Goal: Find specific page/section: Find specific page/section

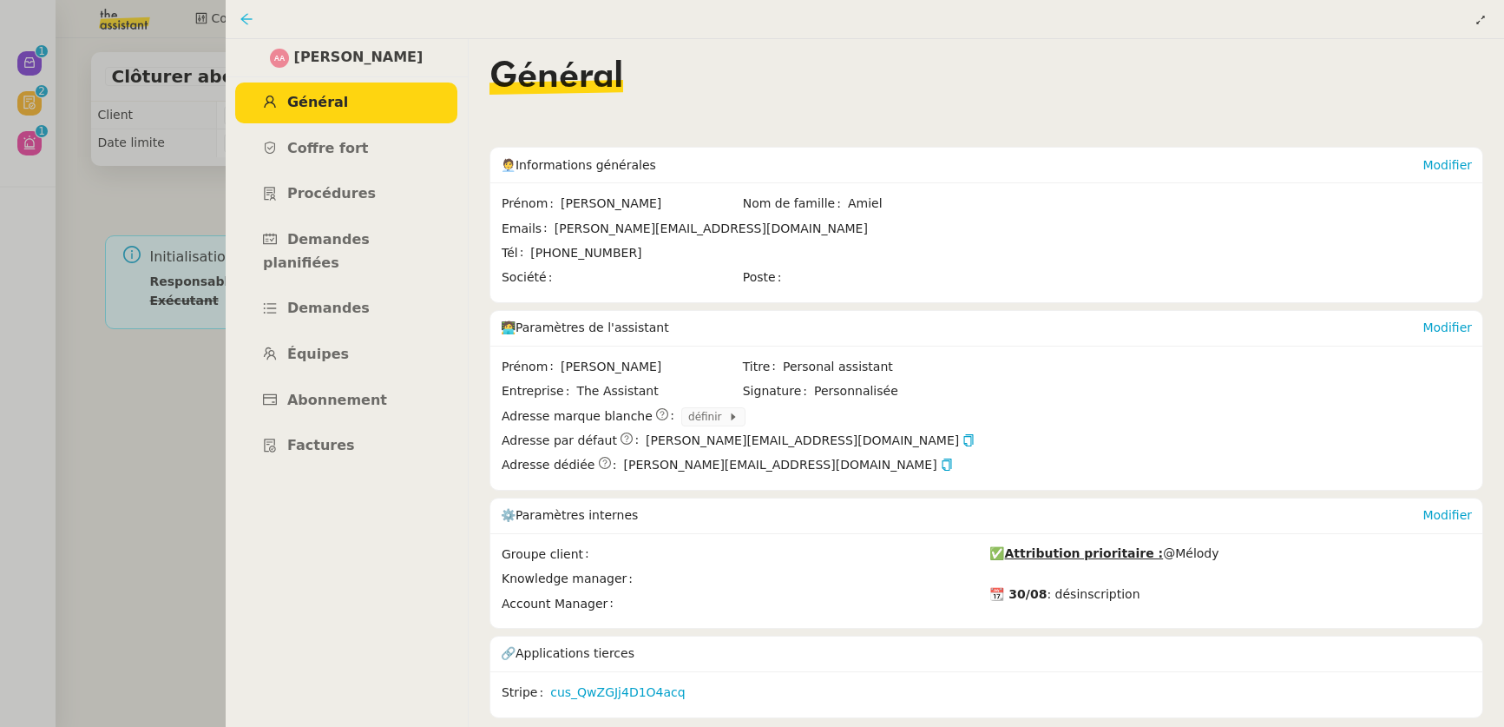
click at [247, 23] on icon at bounding box center [247, 19] width 14 height 14
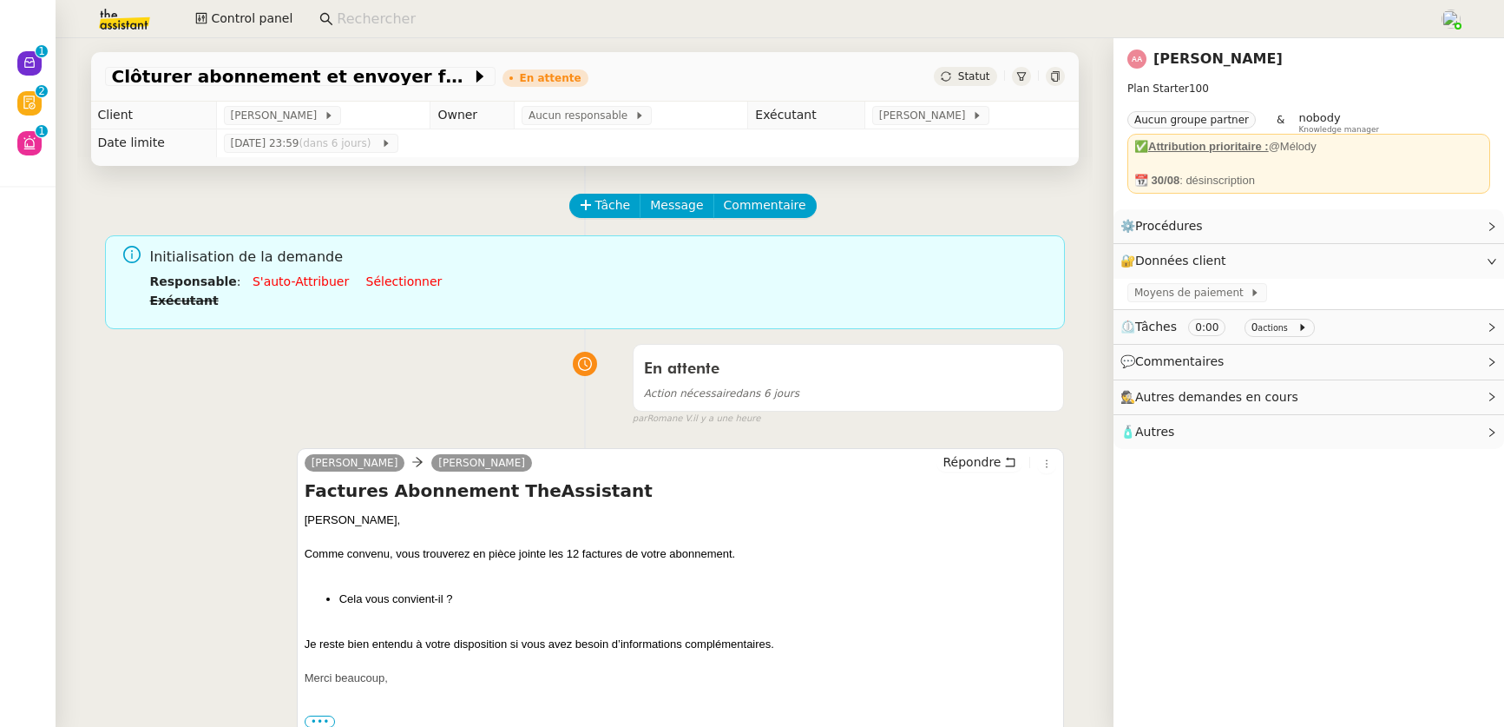
click at [405, 20] on input at bounding box center [879, 19] width 1085 height 23
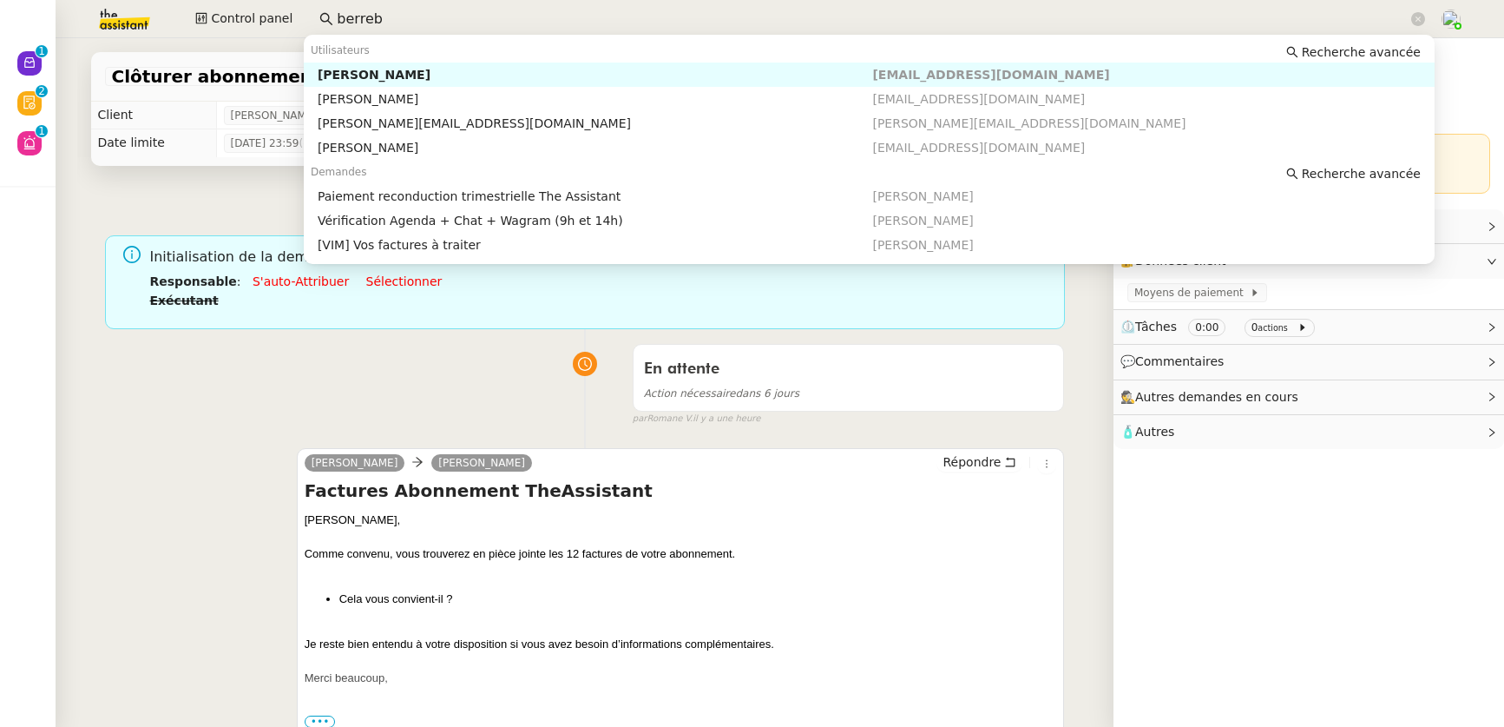
click at [420, 68] on div "[PERSON_NAME]" at bounding box center [596, 75] width 556 height 16
type input "berreb"
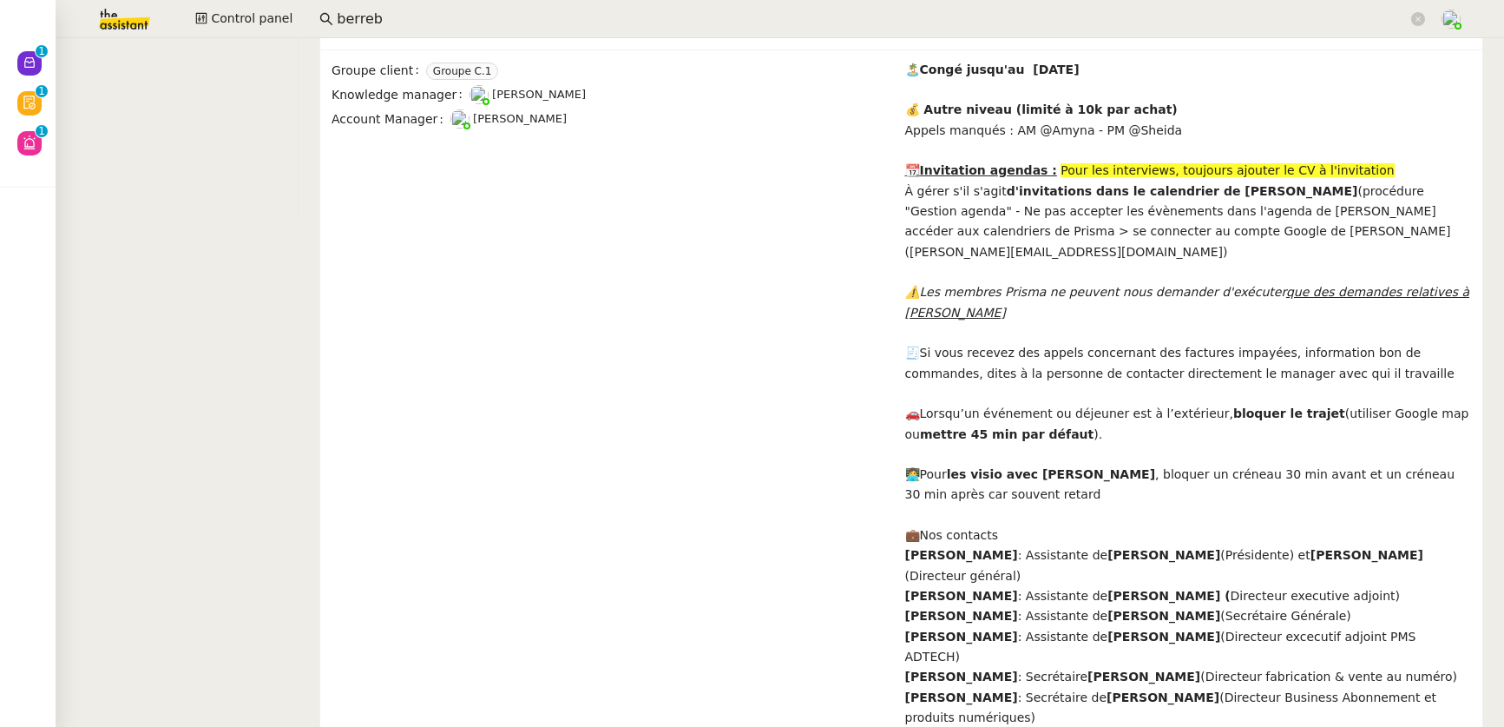
scroll to position [283, 0]
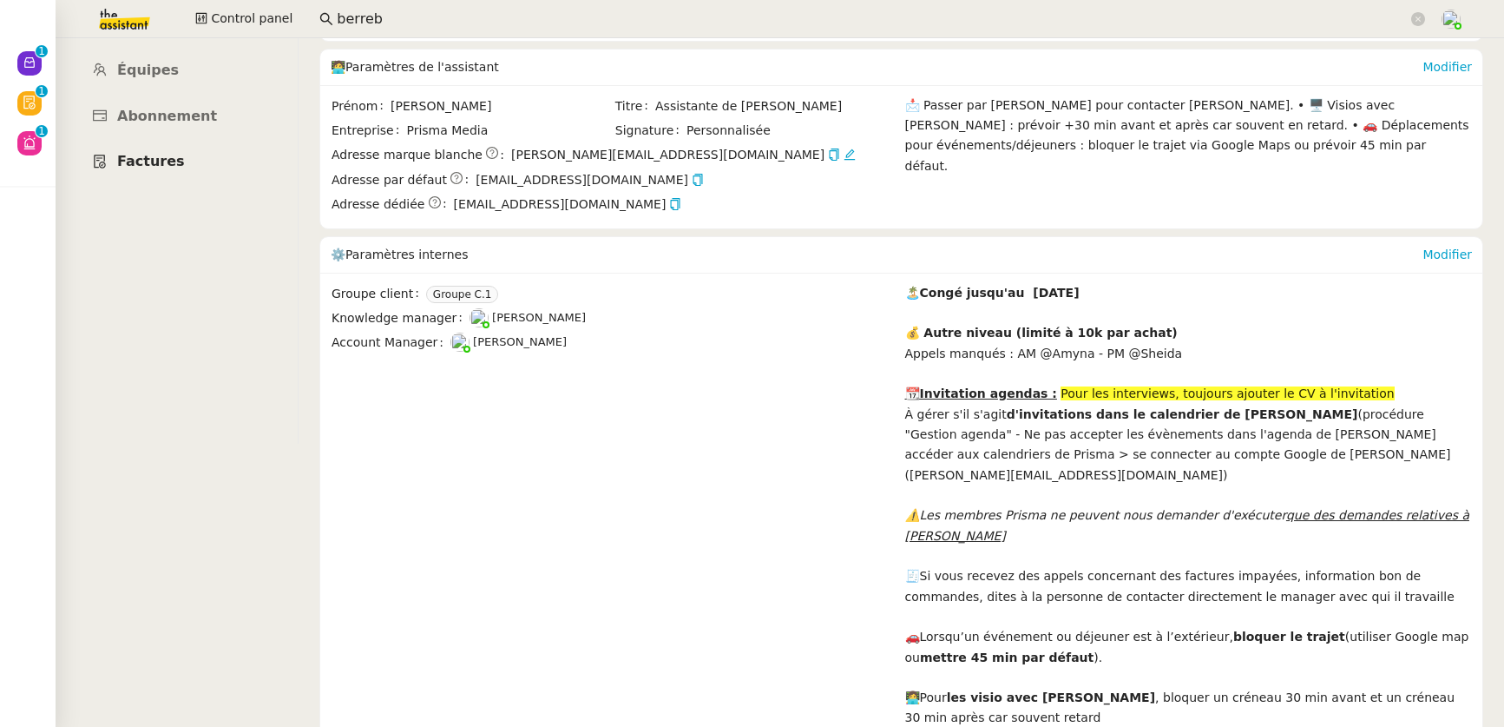
click at [150, 153] on span "Factures" at bounding box center [151, 161] width 68 height 16
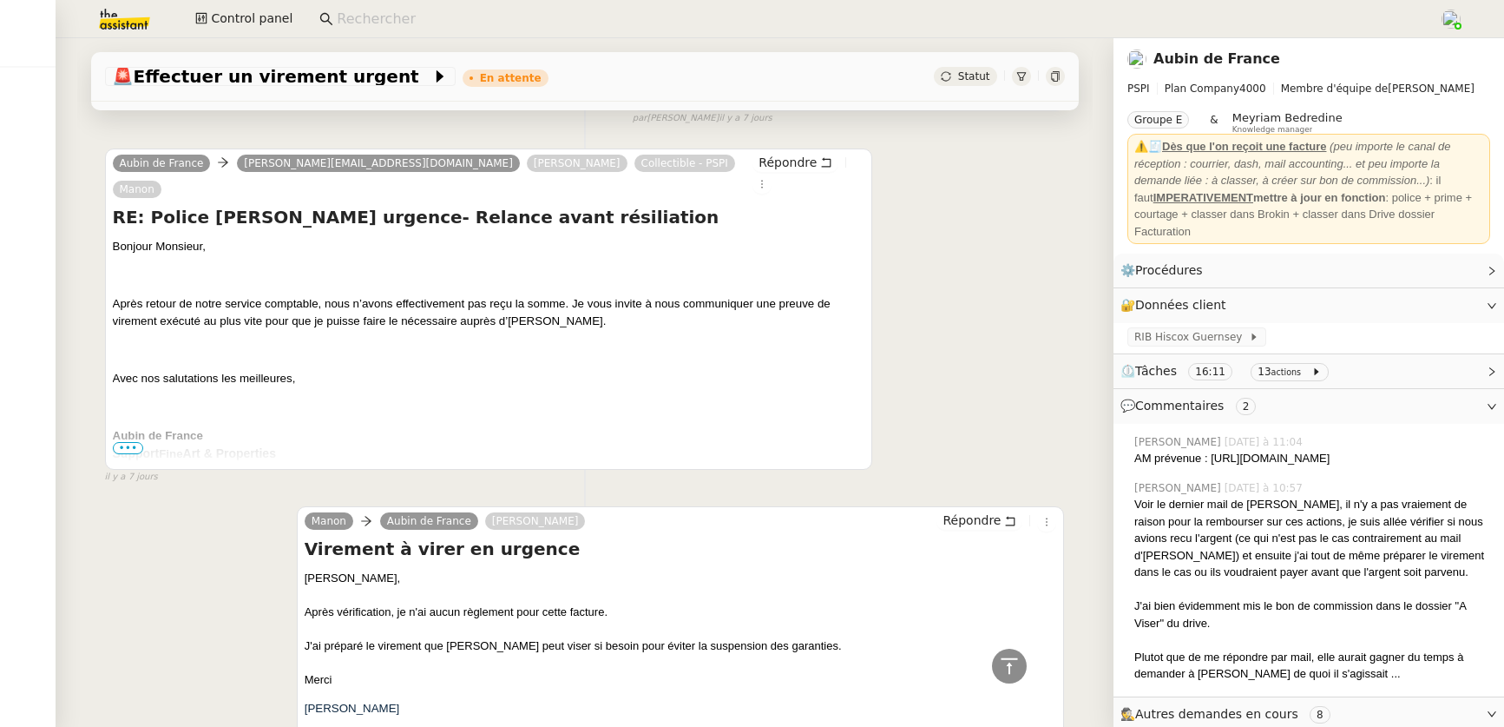
scroll to position [3052, 0]
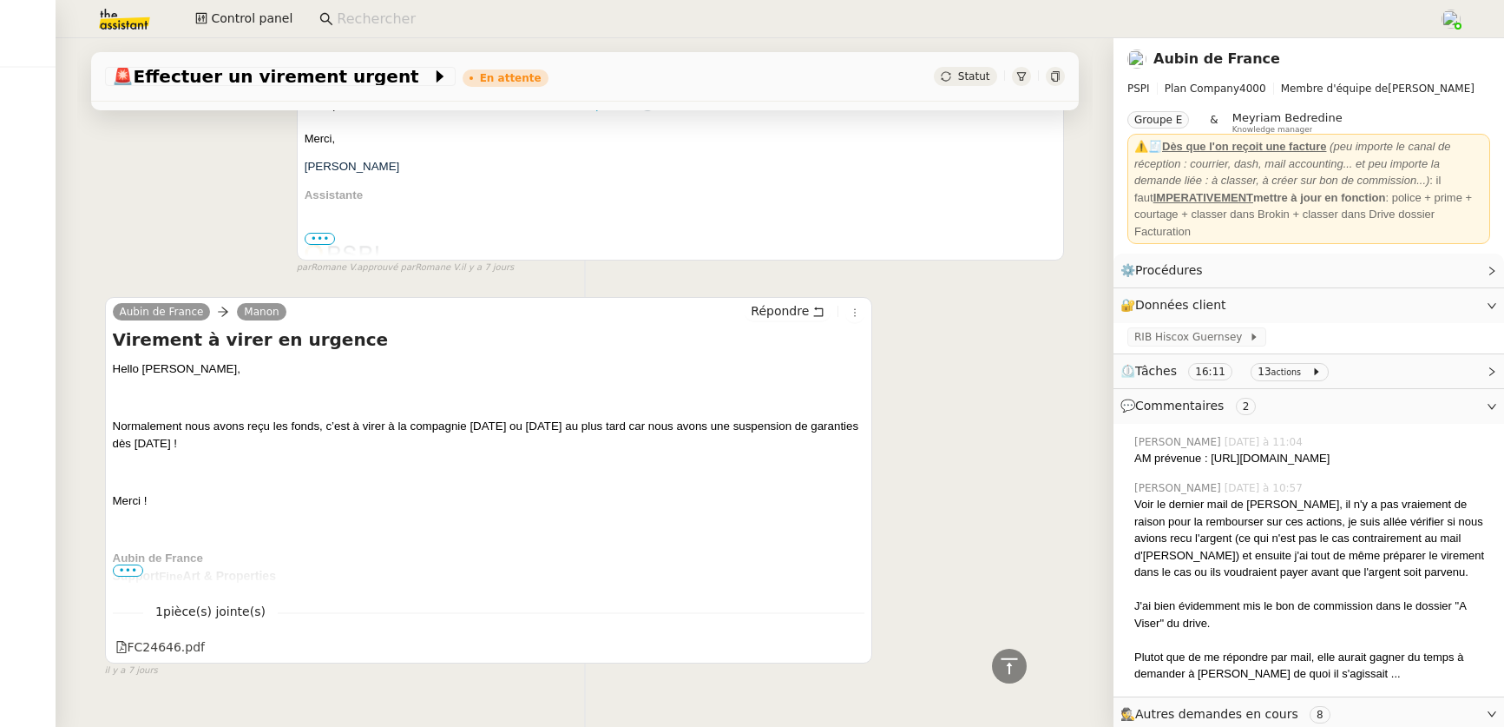
drag, startPoint x: 126, startPoint y: 525, endPoint x: 143, endPoint y: 524, distance: 17.4
click at [126, 564] on span "•••" at bounding box center [128, 570] width 31 height 12
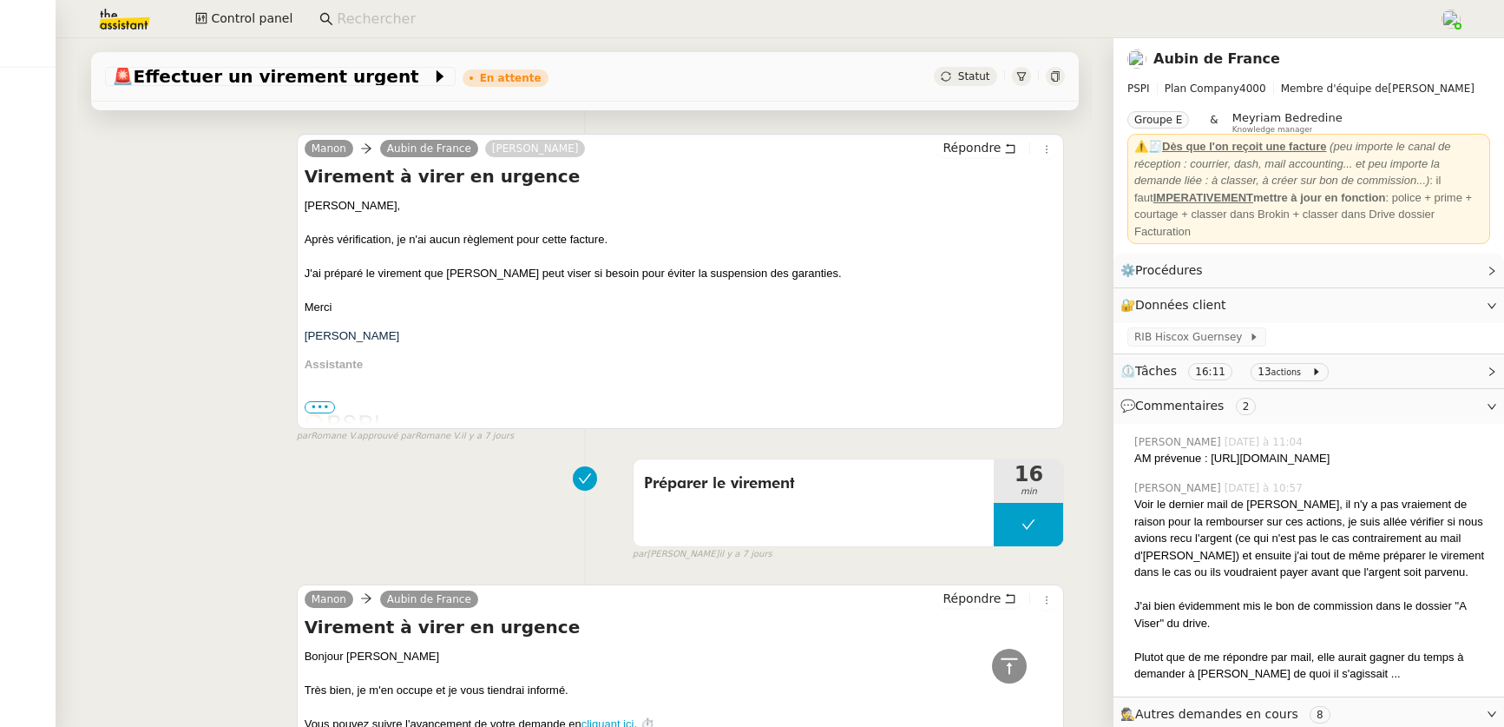
scroll to position [2379, 0]
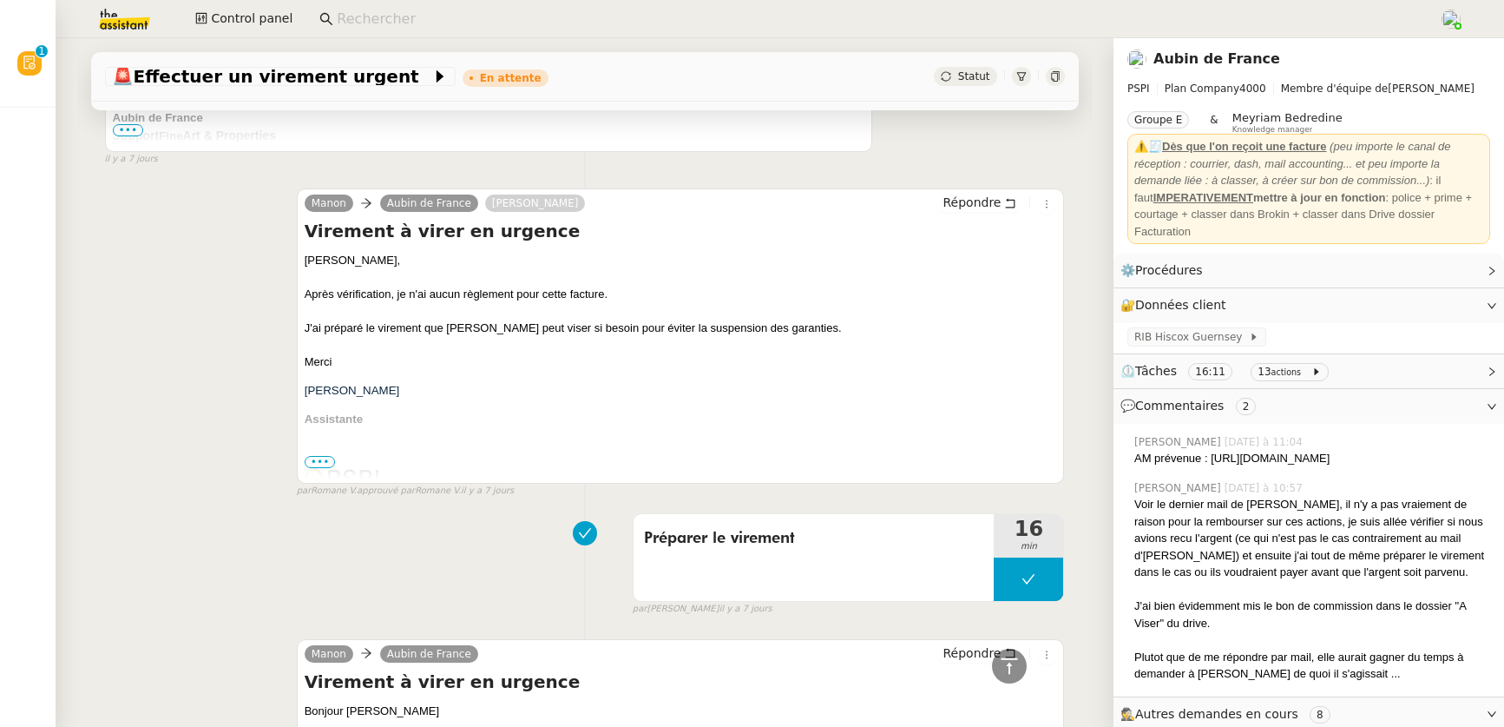
click at [310, 456] on span "•••" at bounding box center [320, 462] width 31 height 12
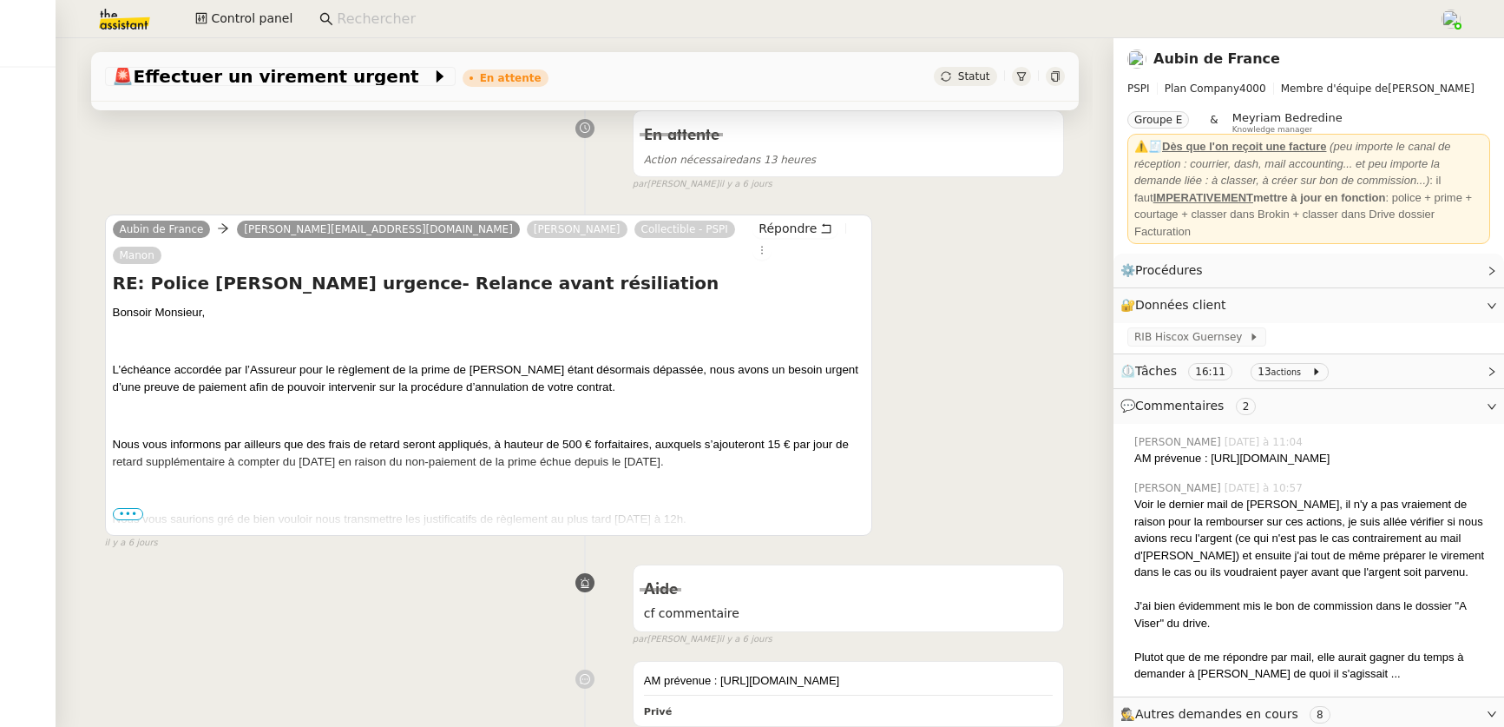
scroll to position [239, 0]
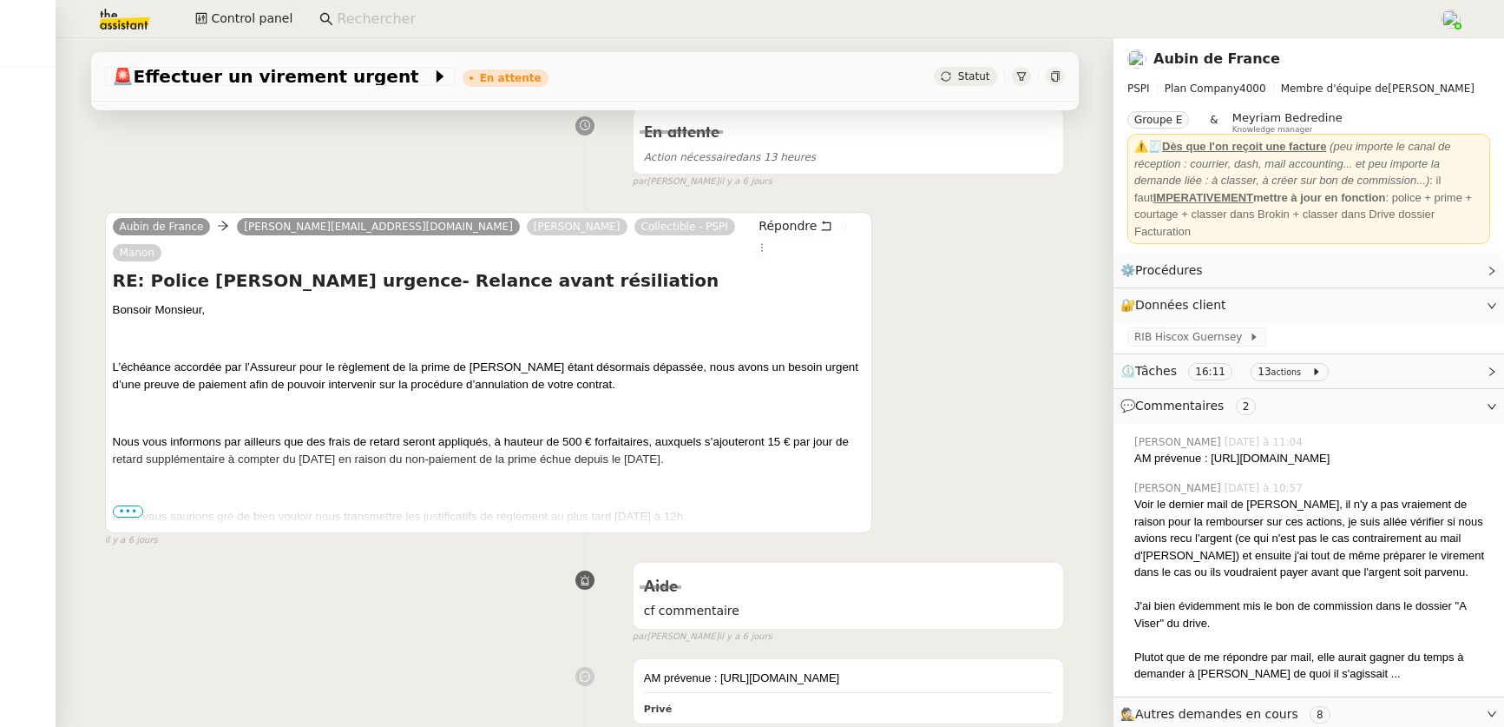
click at [129, 505] on span "•••" at bounding box center [128, 511] width 31 height 12
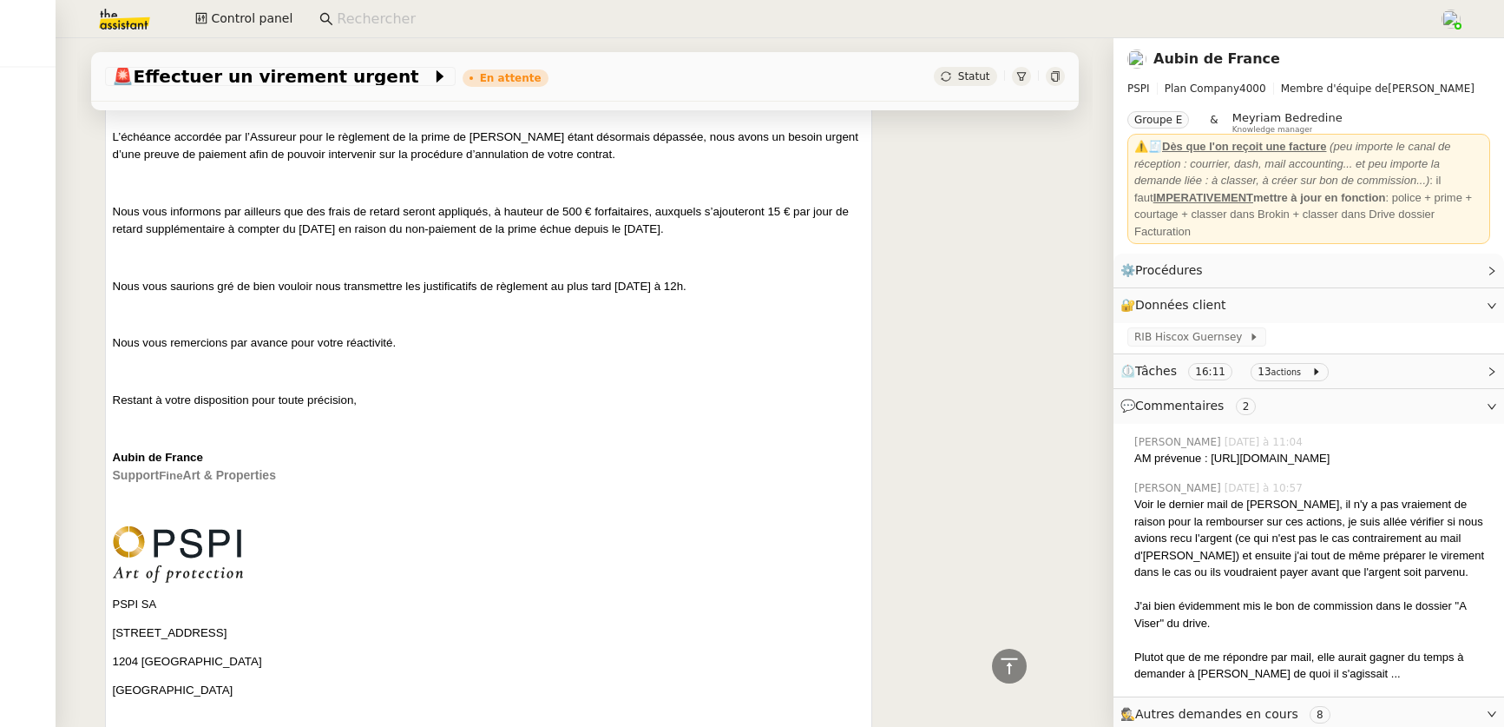
scroll to position [464, 0]
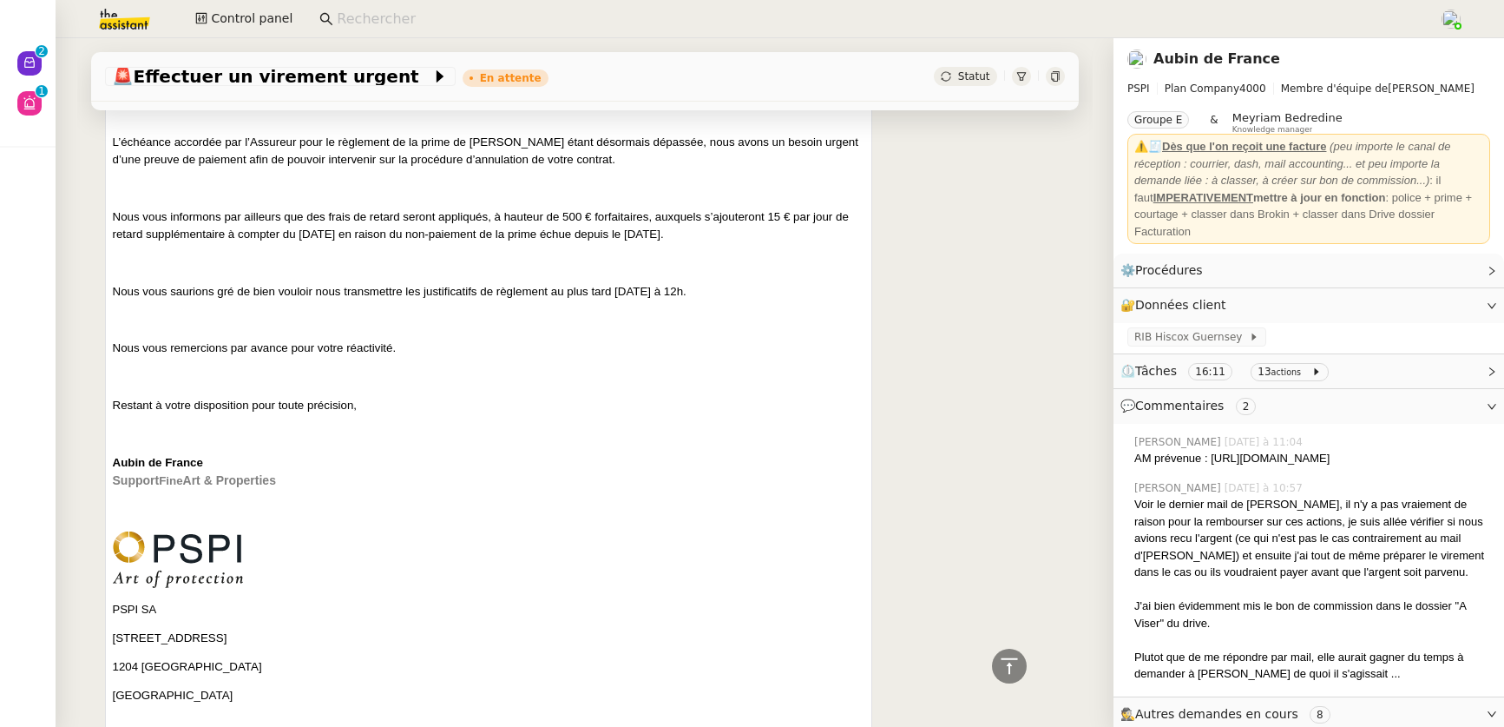
click at [410, 23] on input at bounding box center [879, 19] width 1085 height 23
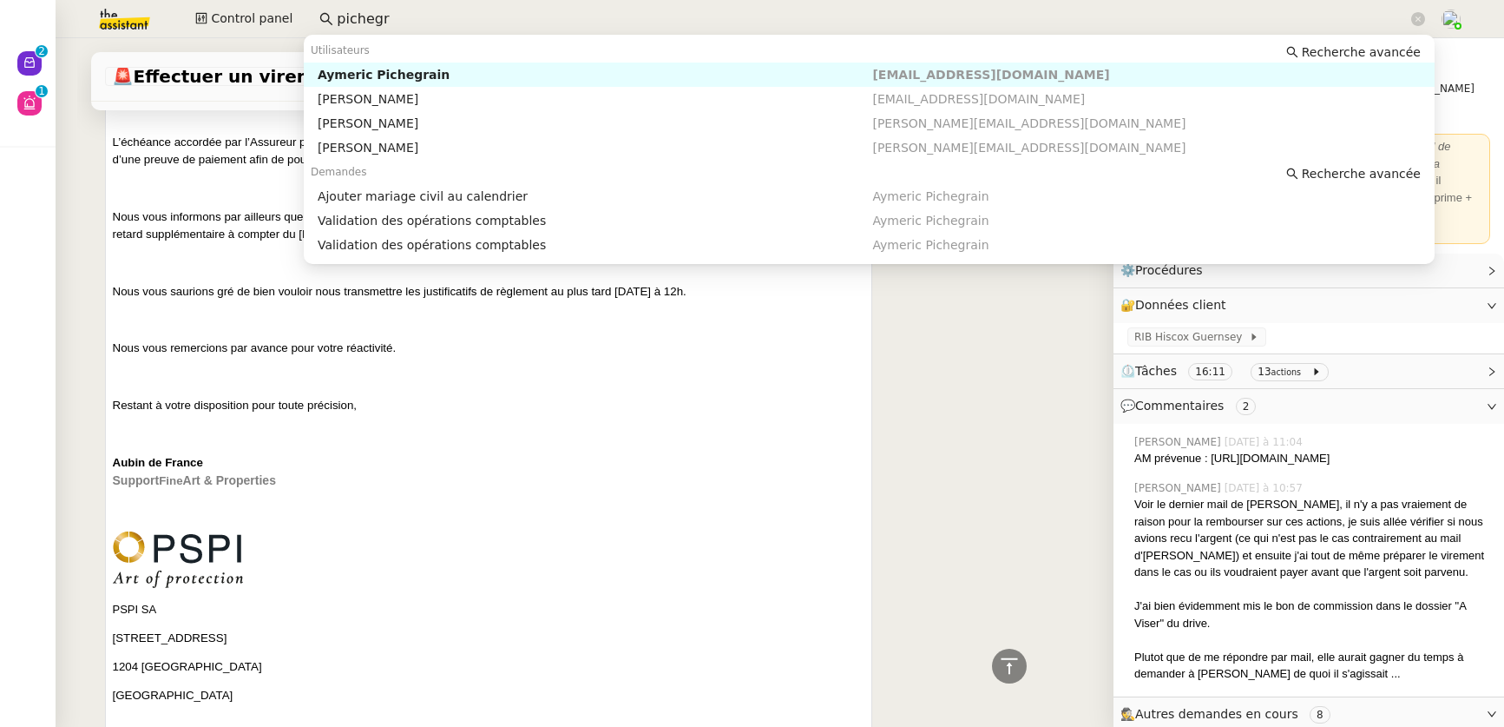
click at [422, 70] on div "Aymeric Pichegrain" at bounding box center [596, 75] width 556 height 16
type input "pichegr"
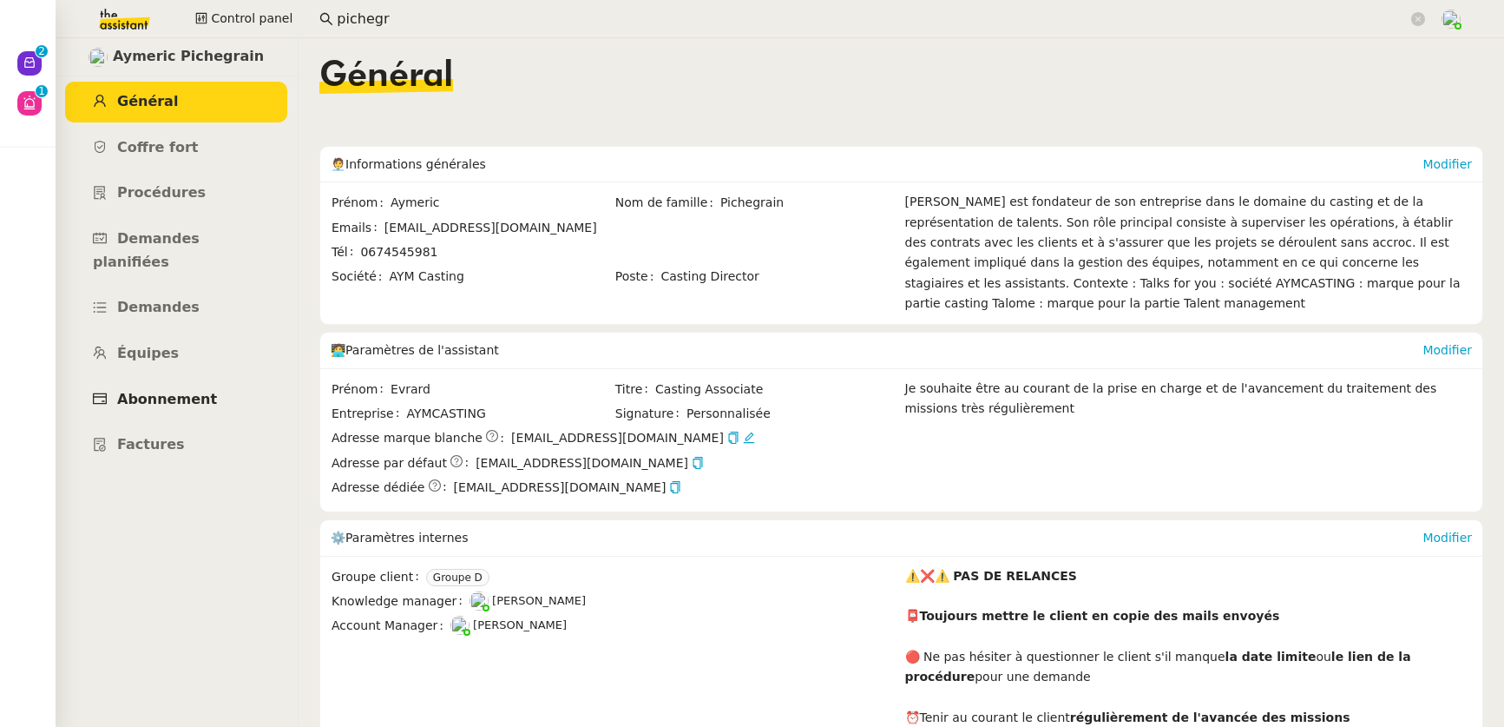
click at [191, 391] on span "Abonnement" at bounding box center [167, 399] width 100 height 16
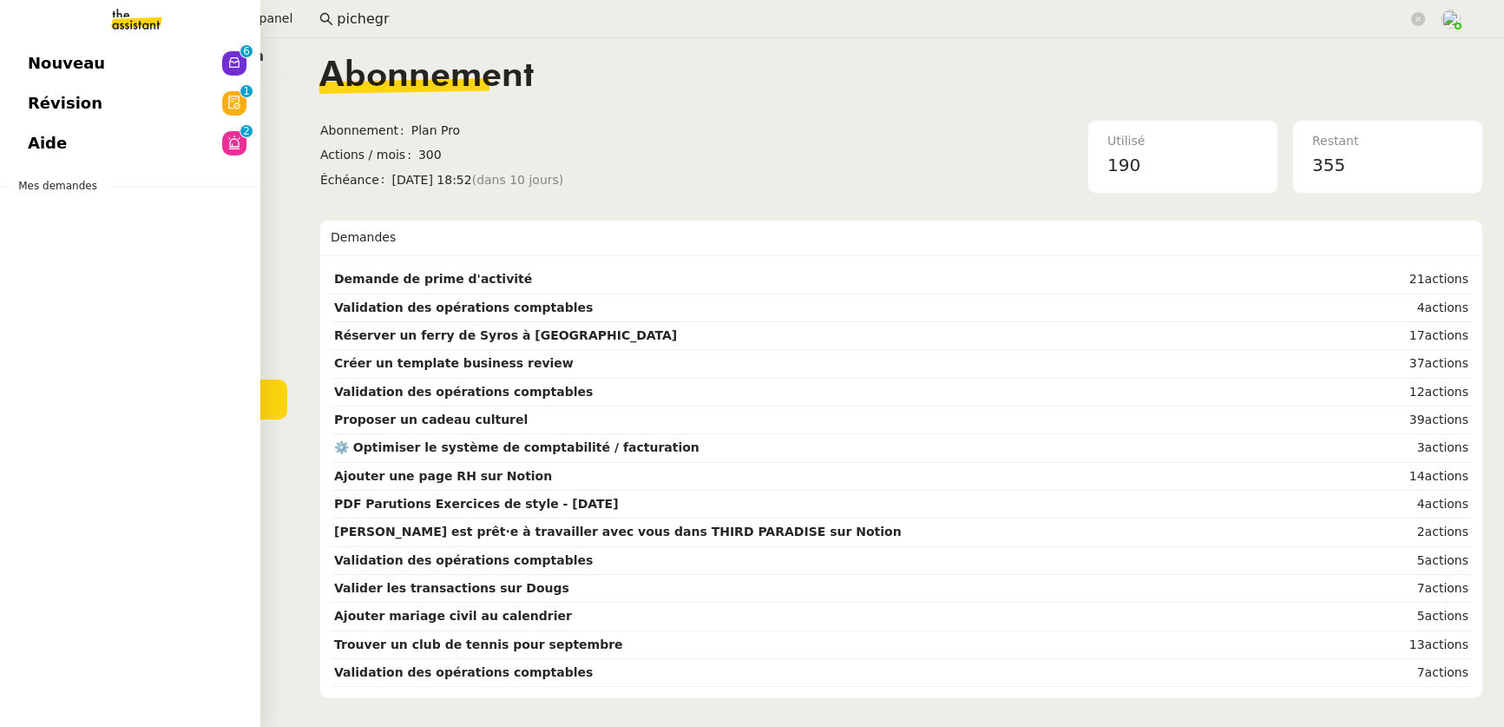
click at [60, 64] on span "Nouveau" at bounding box center [66, 63] width 77 height 26
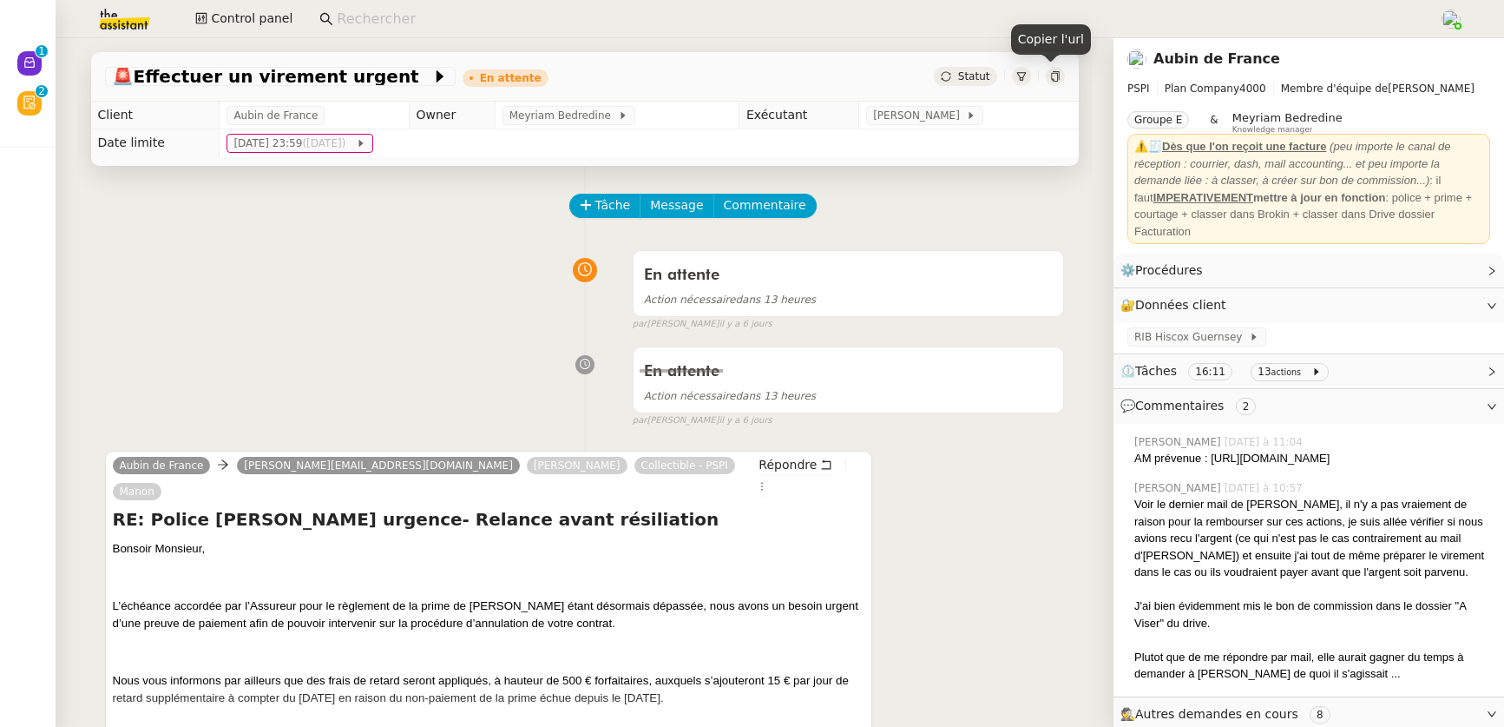
click at [1051, 78] on icon at bounding box center [1055, 76] width 8 height 10
click at [399, 21] on input at bounding box center [879, 19] width 1085 height 23
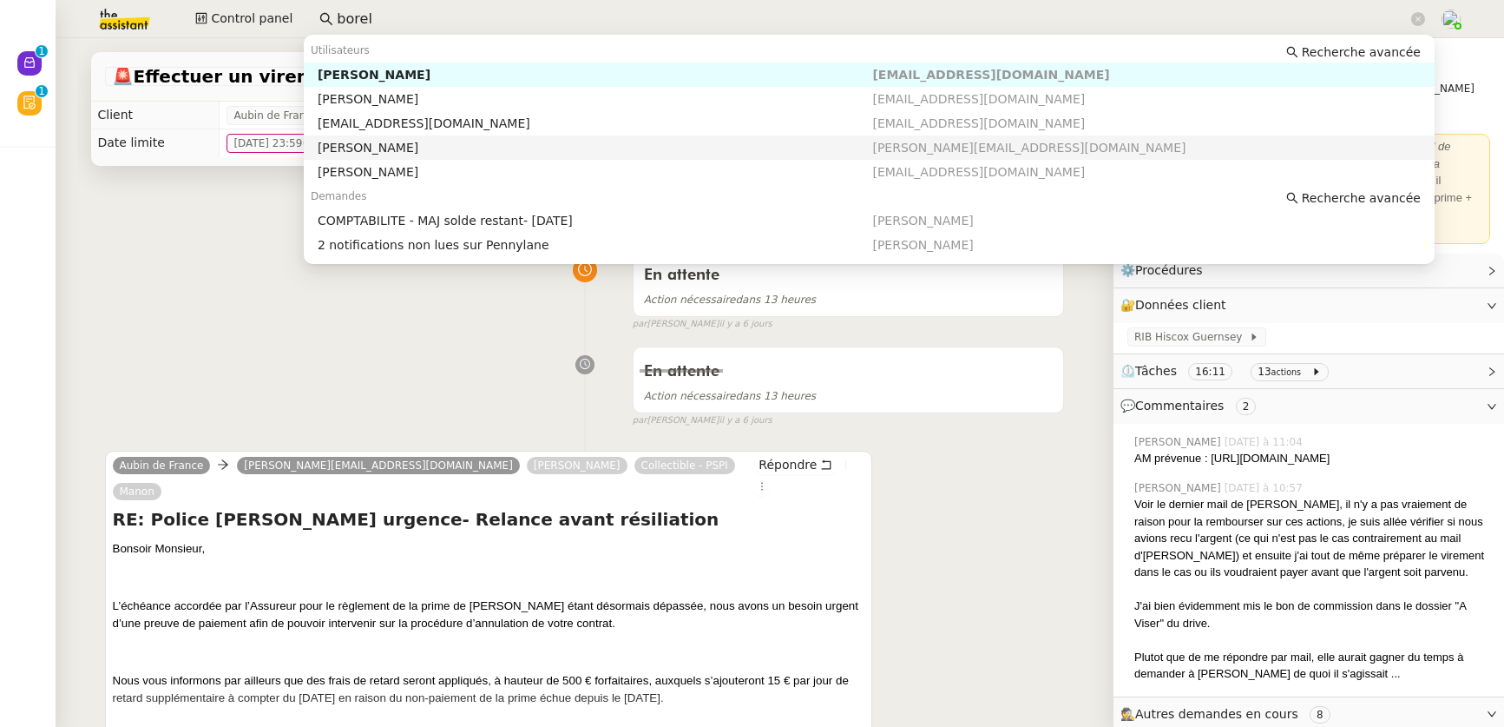
click at [386, 155] on div "Mathilde Borel" at bounding box center [596, 148] width 556 height 16
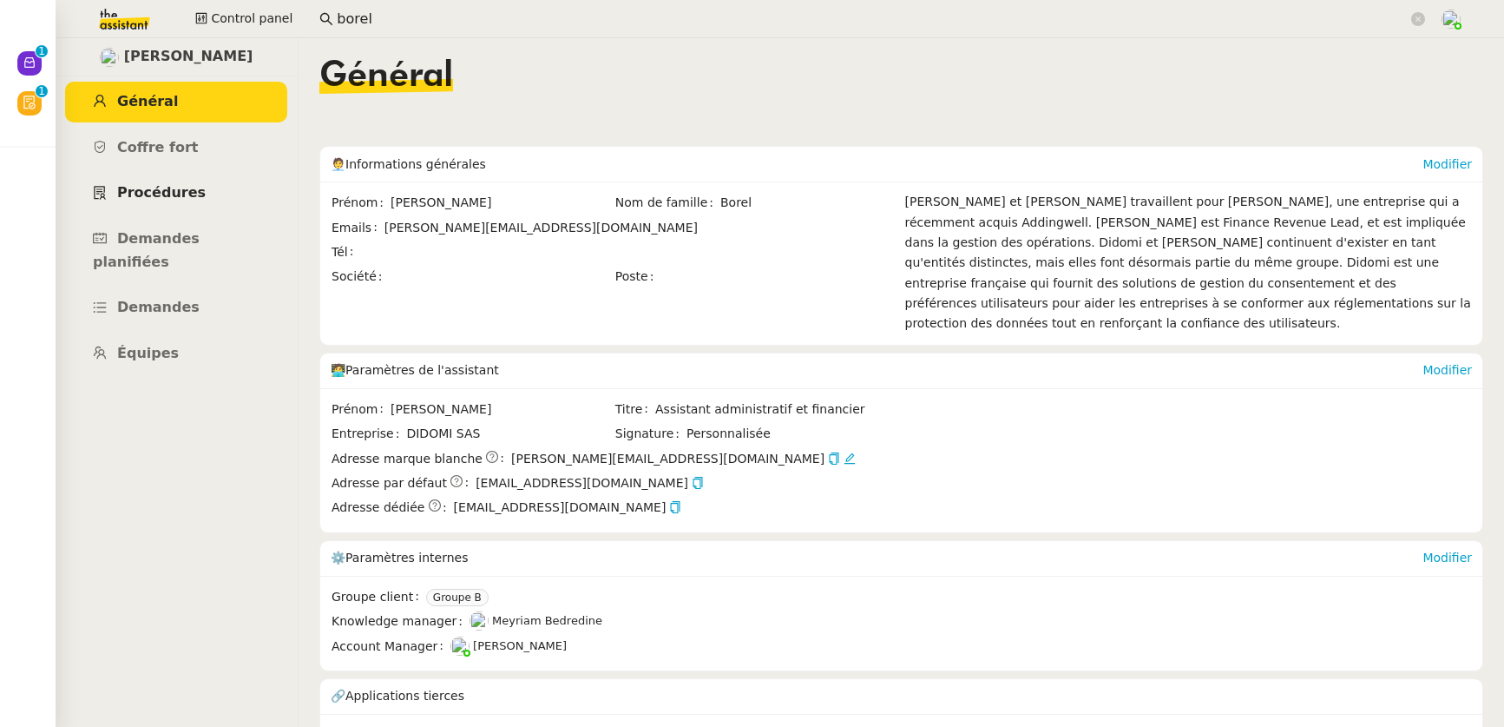
click at [154, 192] on span "Procédures" at bounding box center [161, 192] width 89 height 16
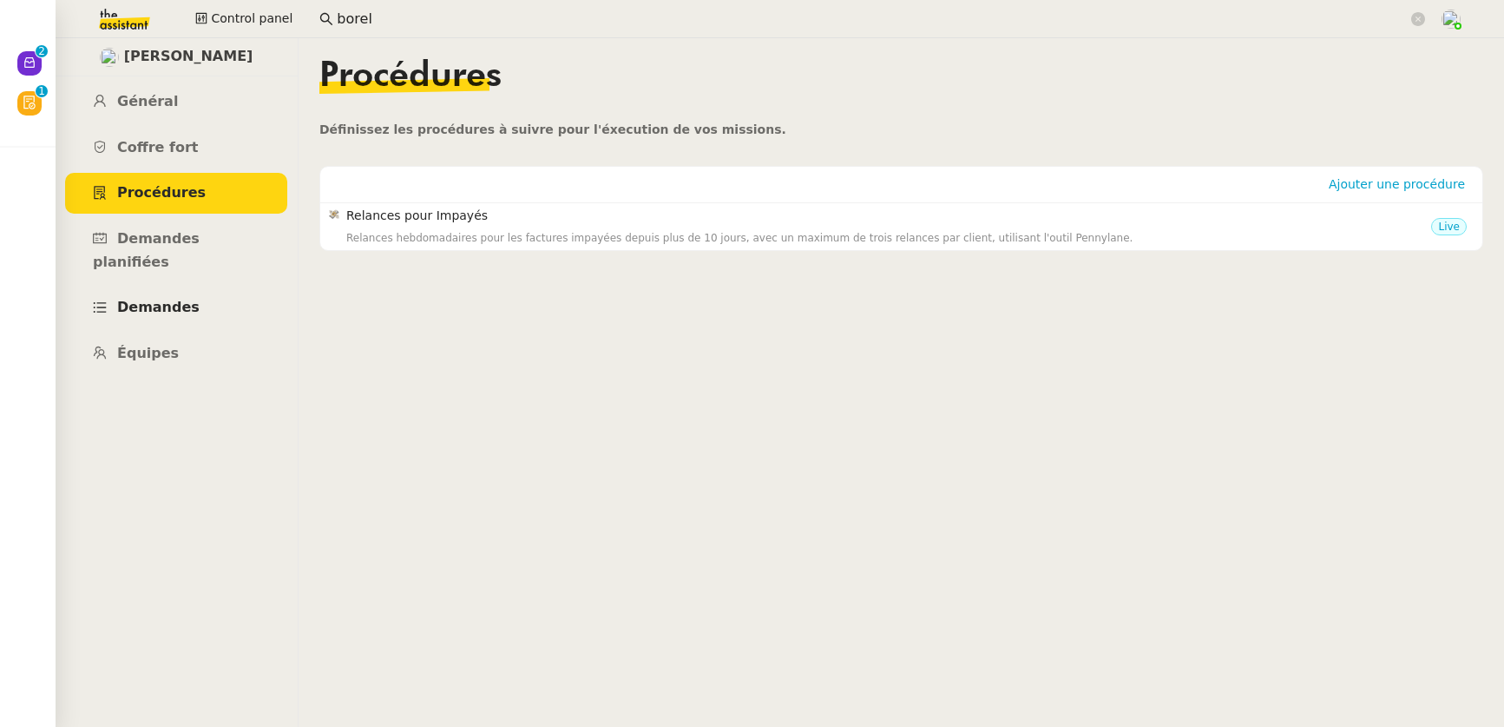
click at [149, 299] on span "Demandes" at bounding box center [158, 307] width 82 height 16
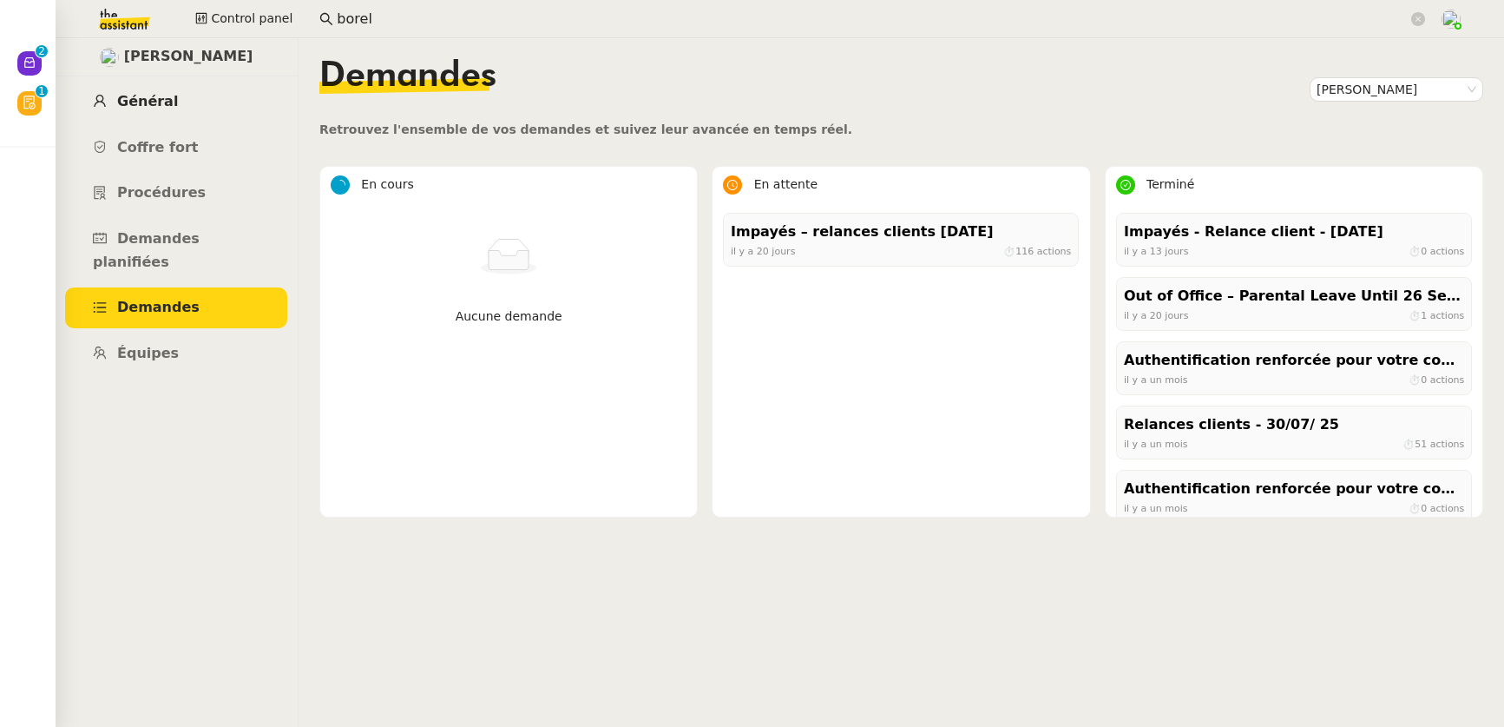
click at [137, 102] on span "Général" at bounding box center [147, 101] width 61 height 16
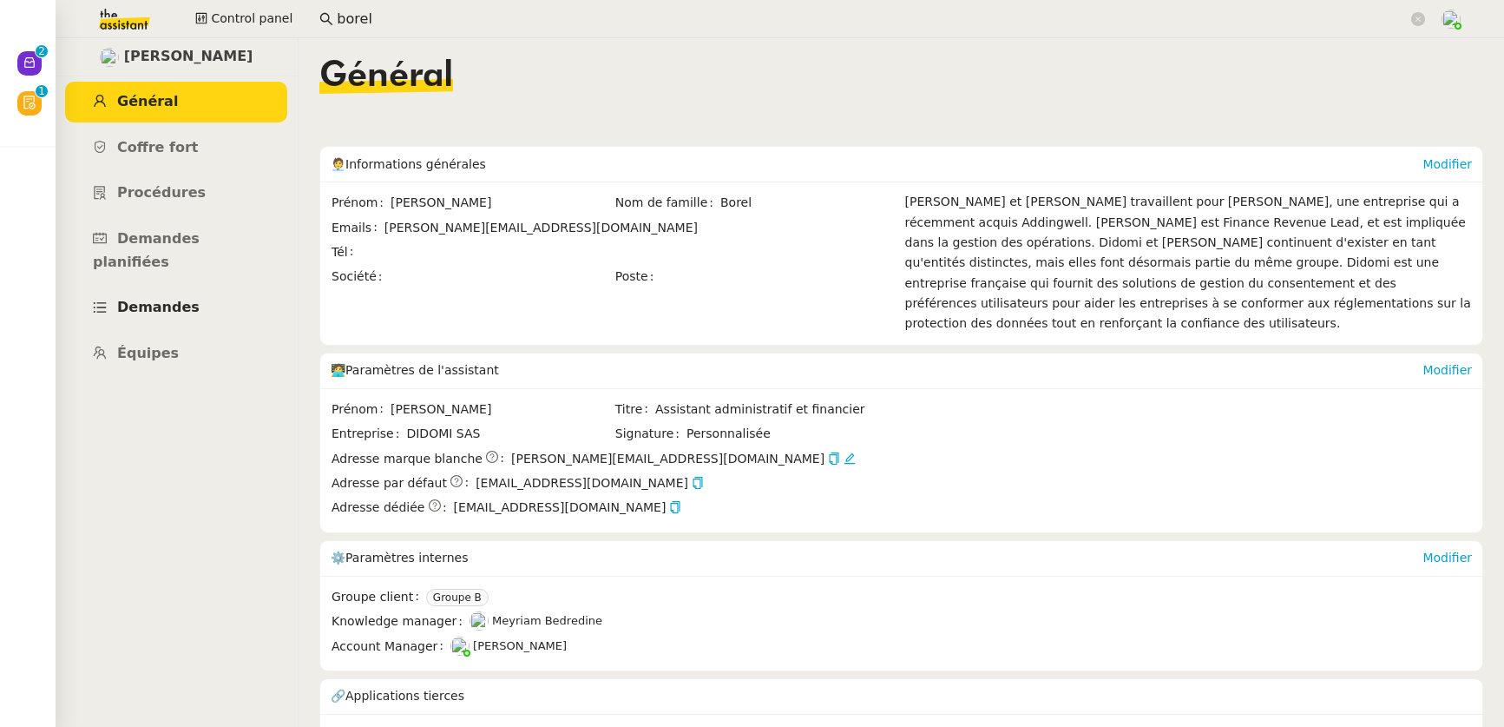
click at [135, 299] on span "Demandes" at bounding box center [158, 307] width 82 height 16
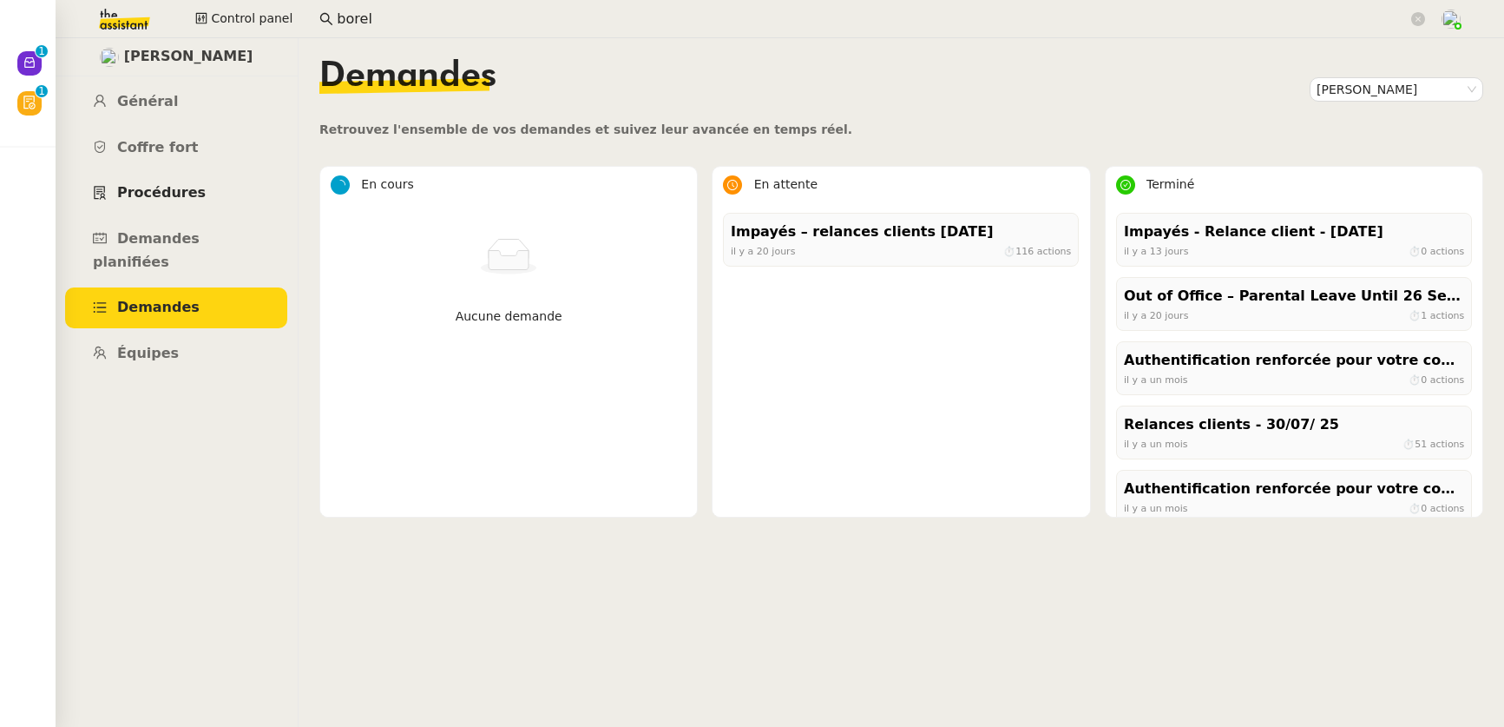
click at [168, 200] on span "Procédures" at bounding box center [161, 192] width 89 height 16
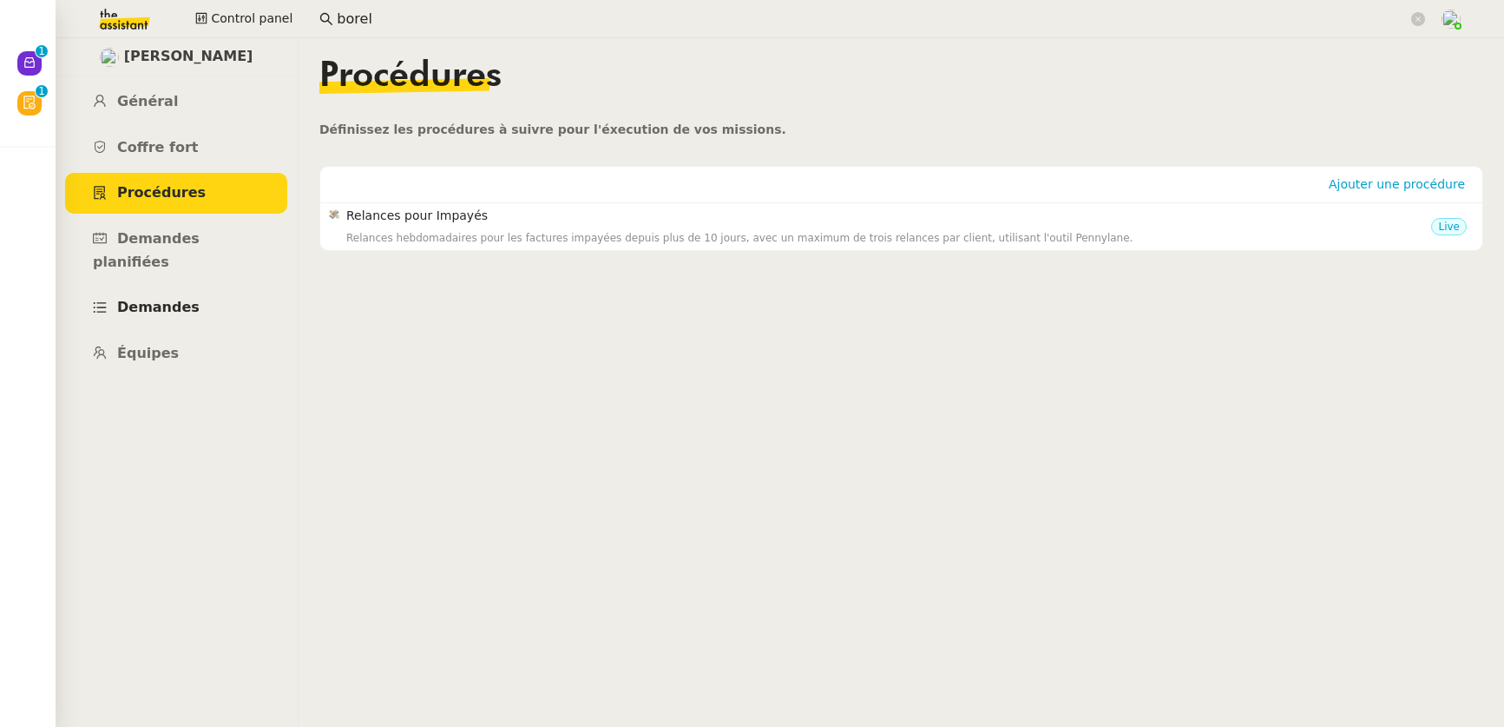
click at [161, 299] on span "Demandes" at bounding box center [158, 307] width 82 height 16
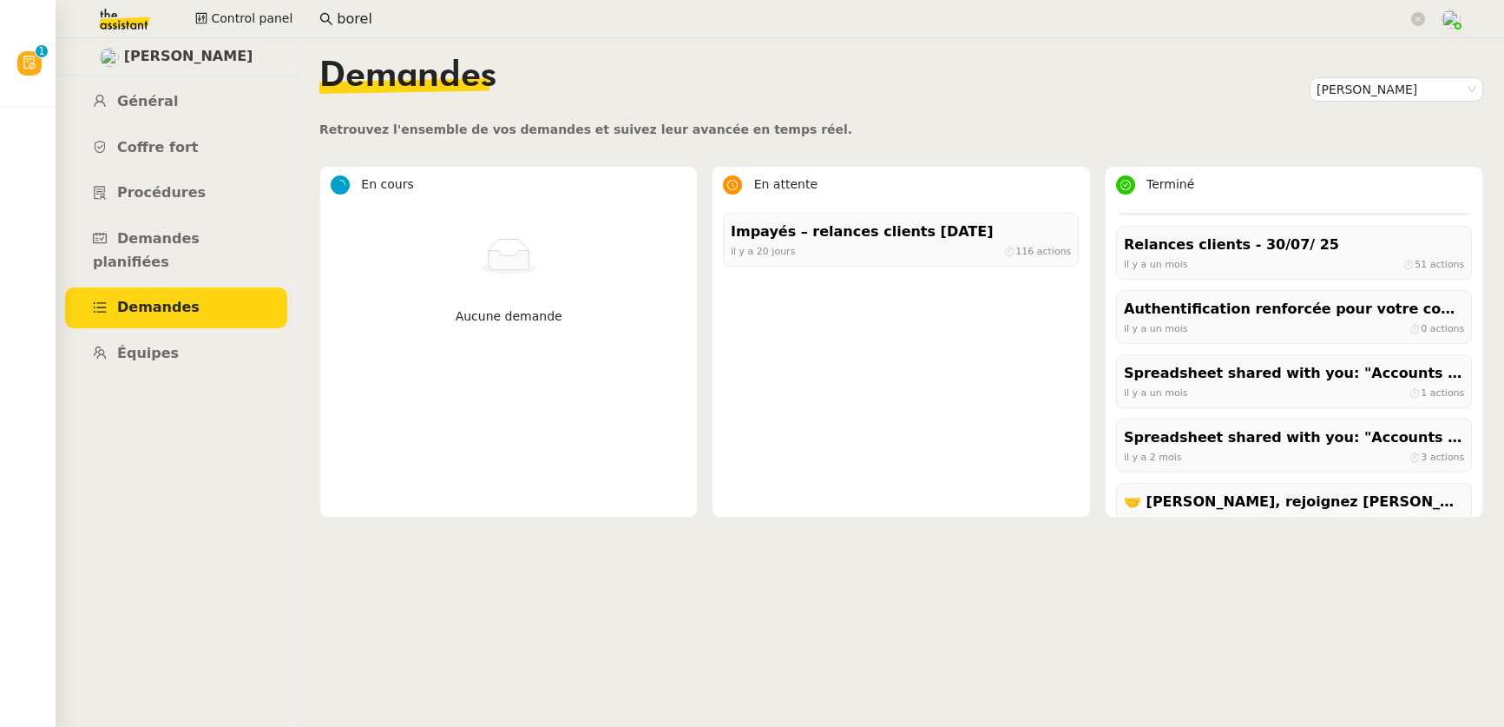
scroll to position [210, 0]
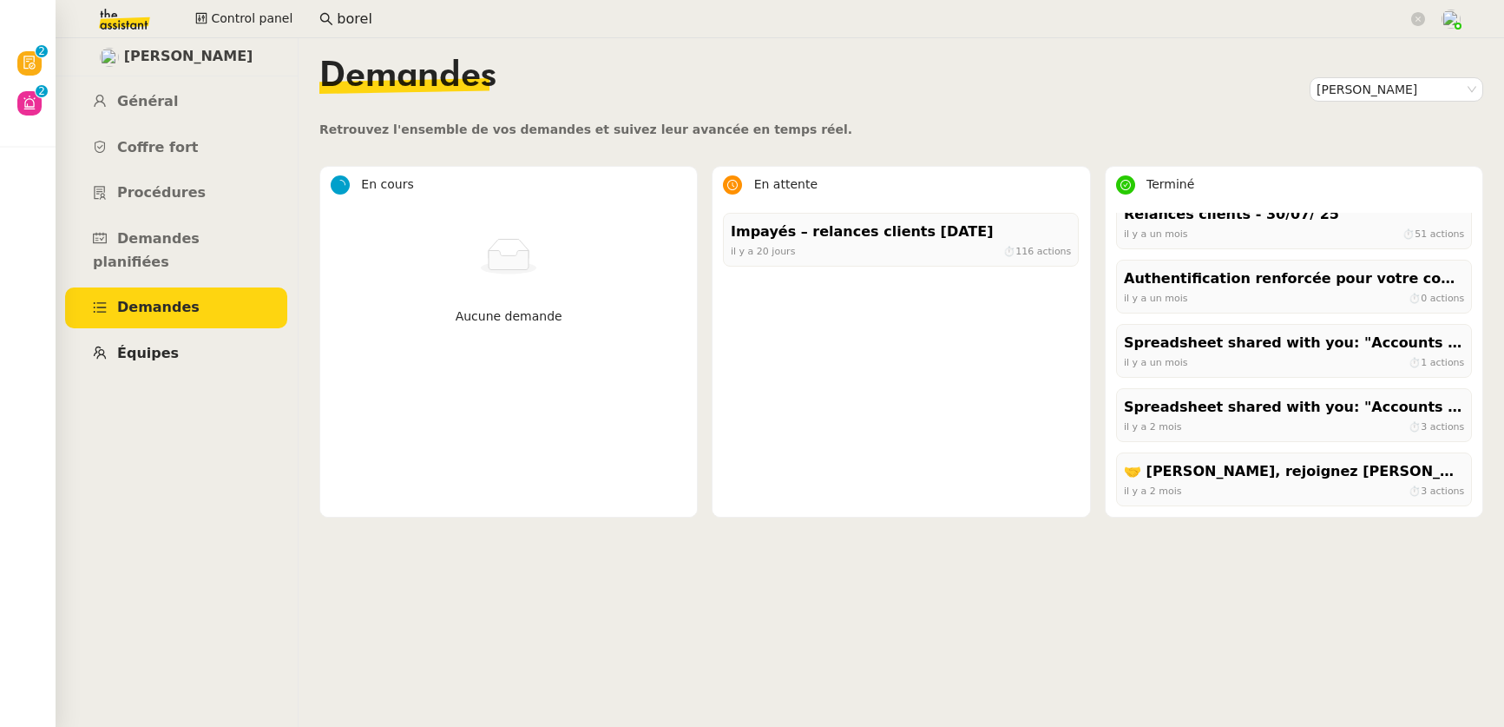
click at [143, 345] on span "Équipes" at bounding box center [148, 353] width 62 height 16
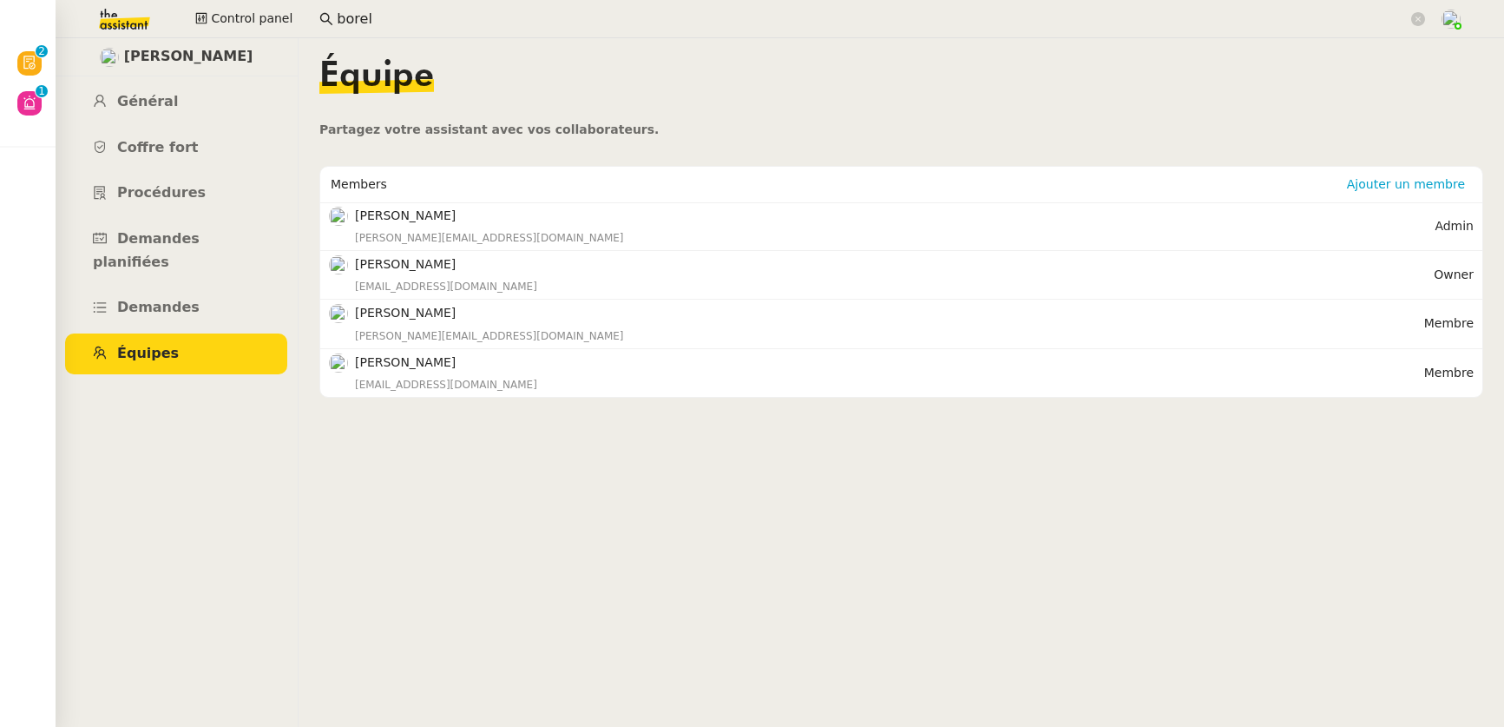
click at [390, 23] on input "borel" at bounding box center [872, 19] width 1071 height 23
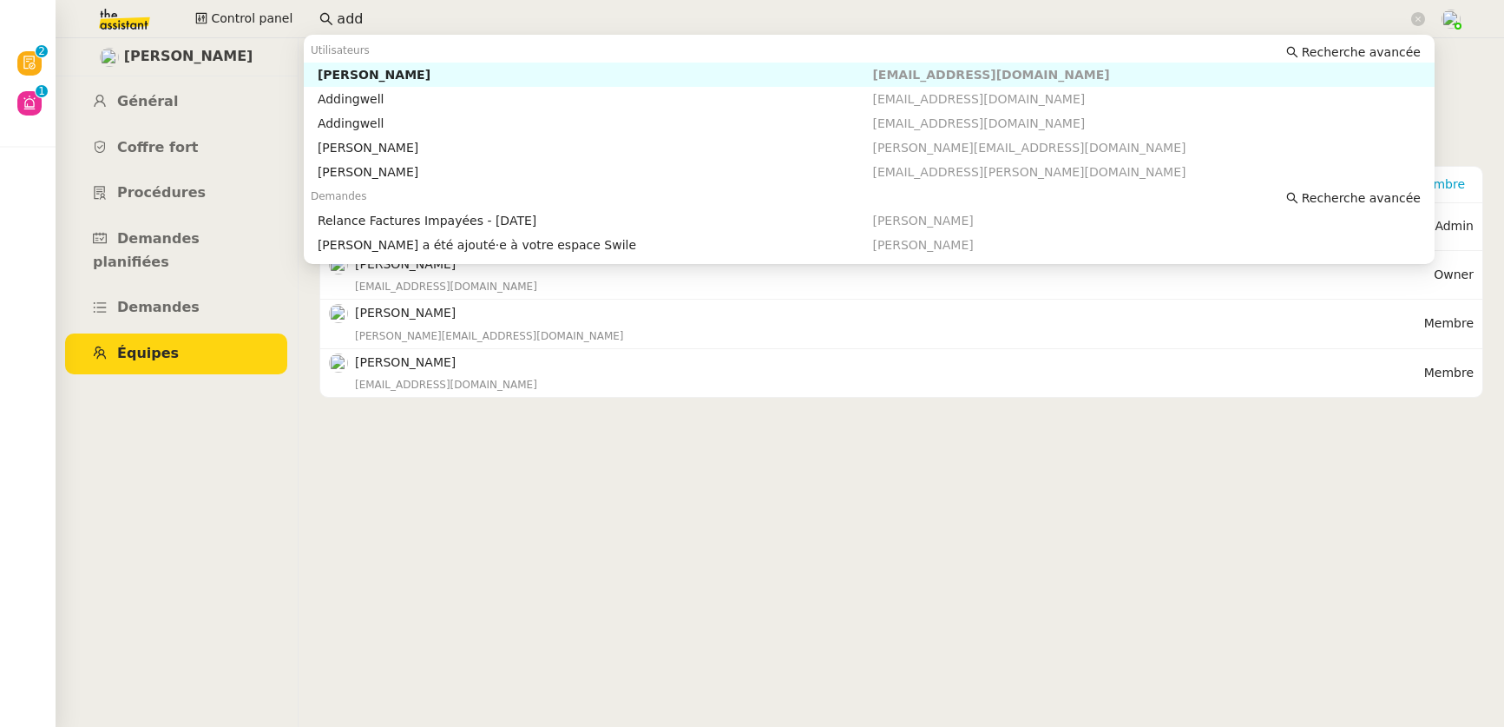
click at [409, 75] on div "[PERSON_NAME]" at bounding box center [596, 75] width 556 height 16
type input "add"
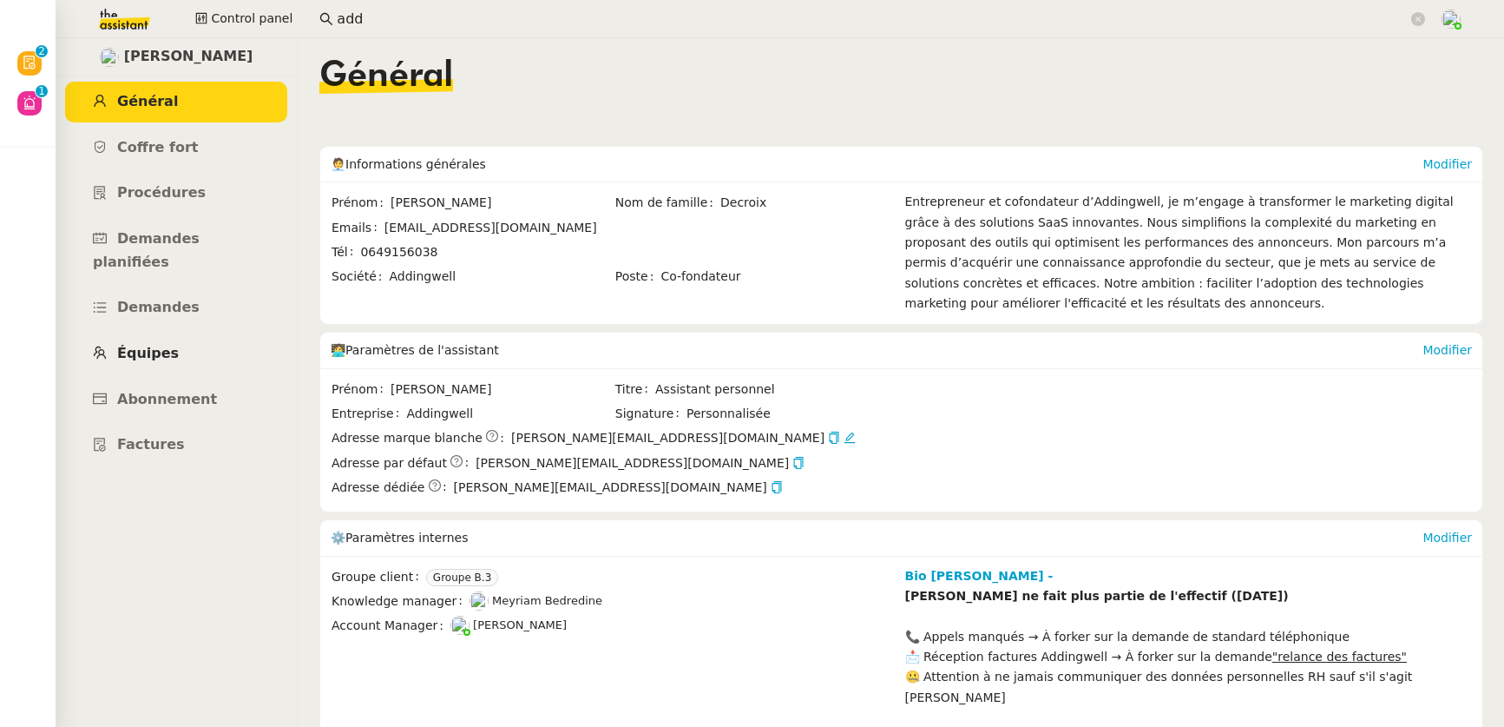
click at [161, 345] on span "Équipes" at bounding box center [148, 353] width 62 height 16
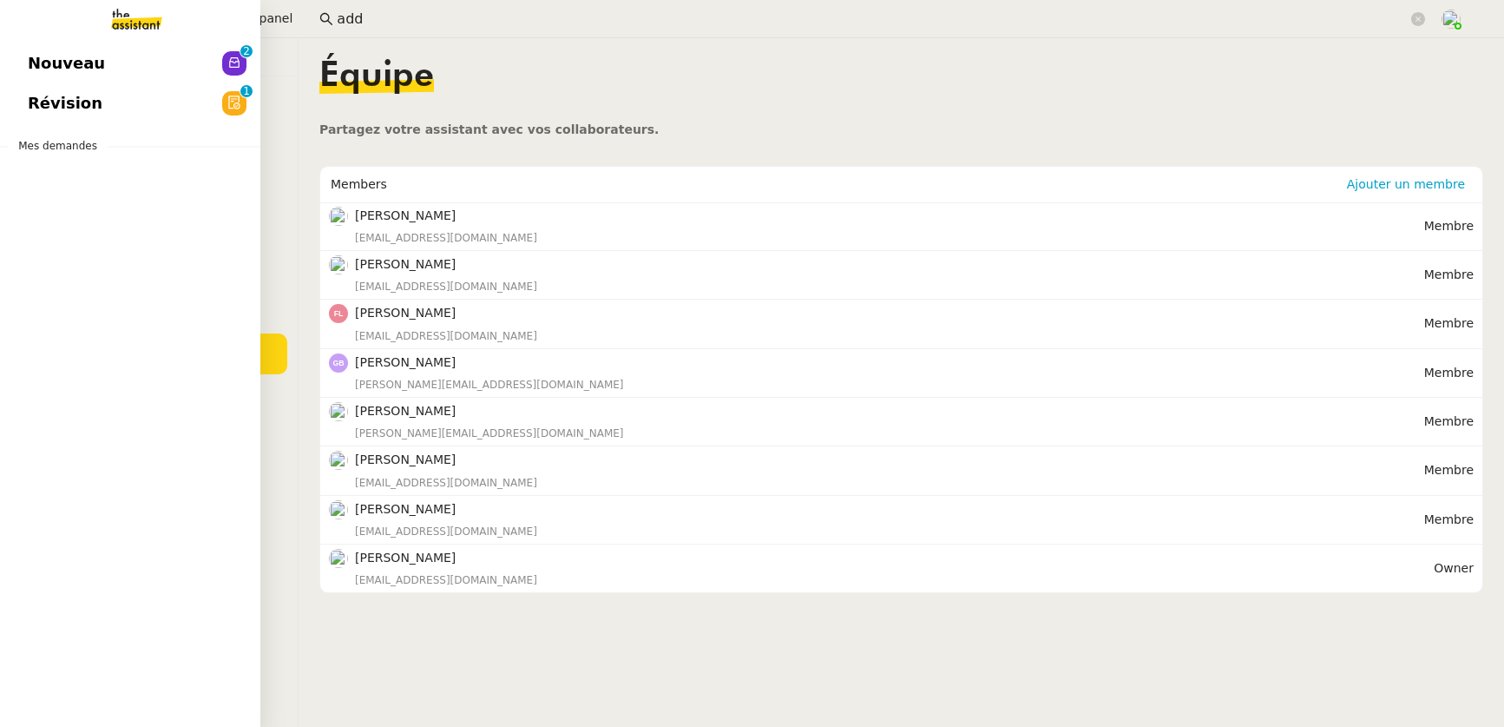
click at [35, 62] on span "Nouveau" at bounding box center [66, 63] width 77 height 26
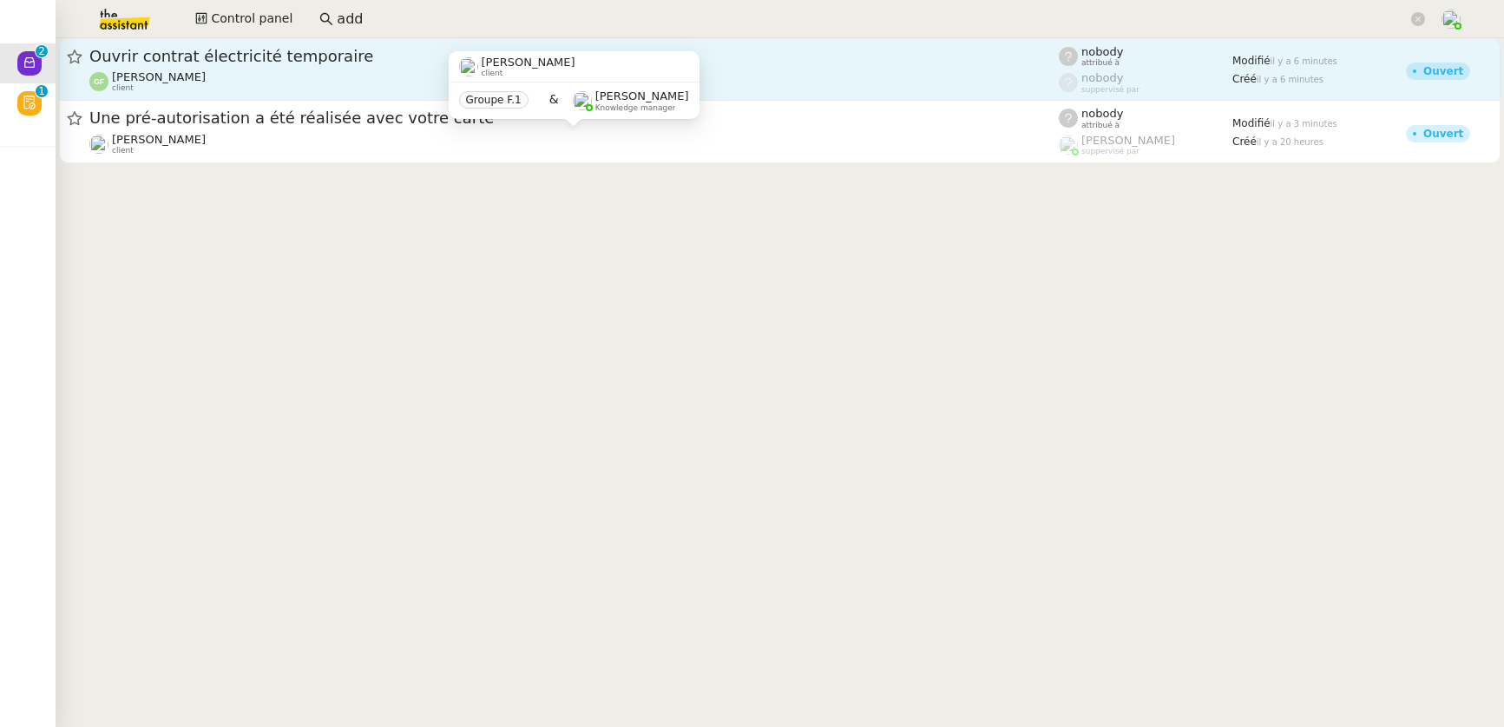
click at [316, 56] on span "Ouvrir contrat électricité temporaire" at bounding box center [574, 57] width 970 height 16
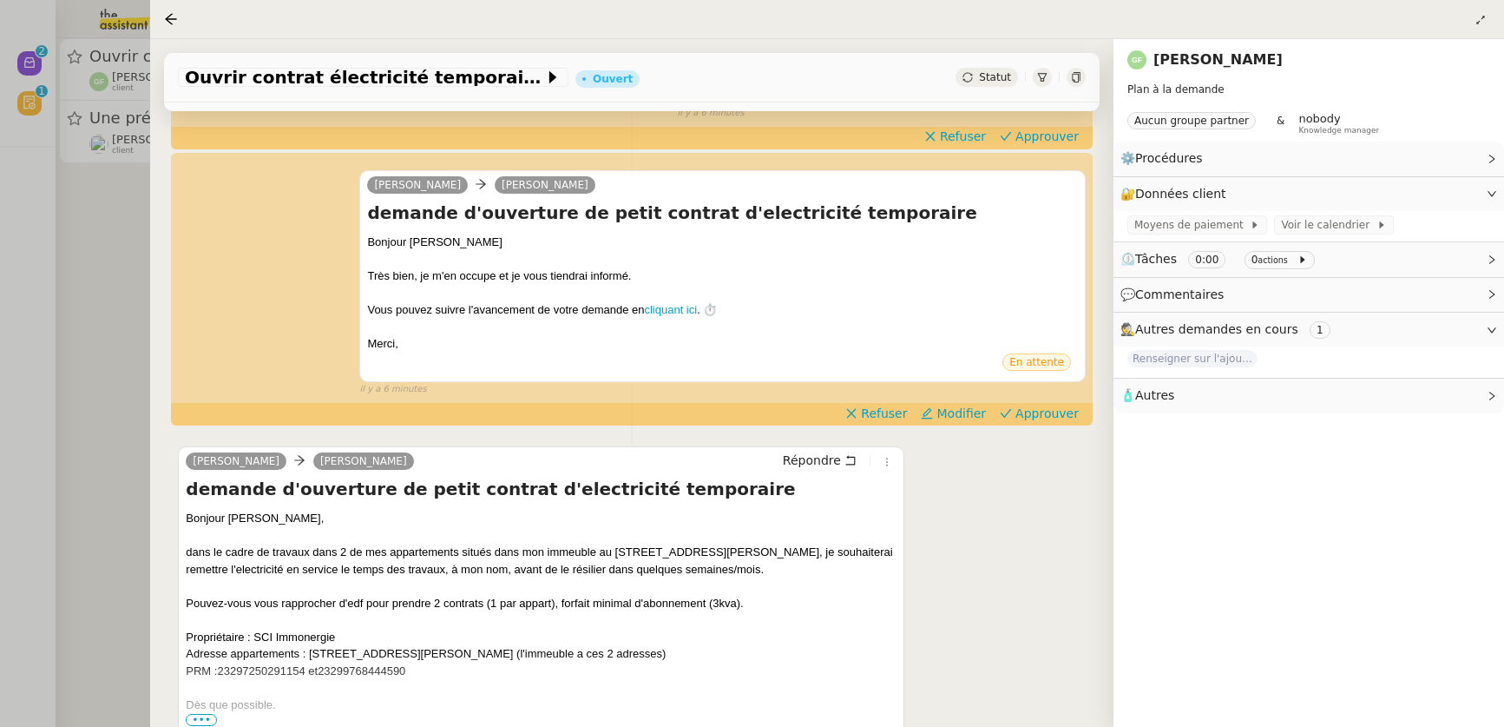
scroll to position [453, 0]
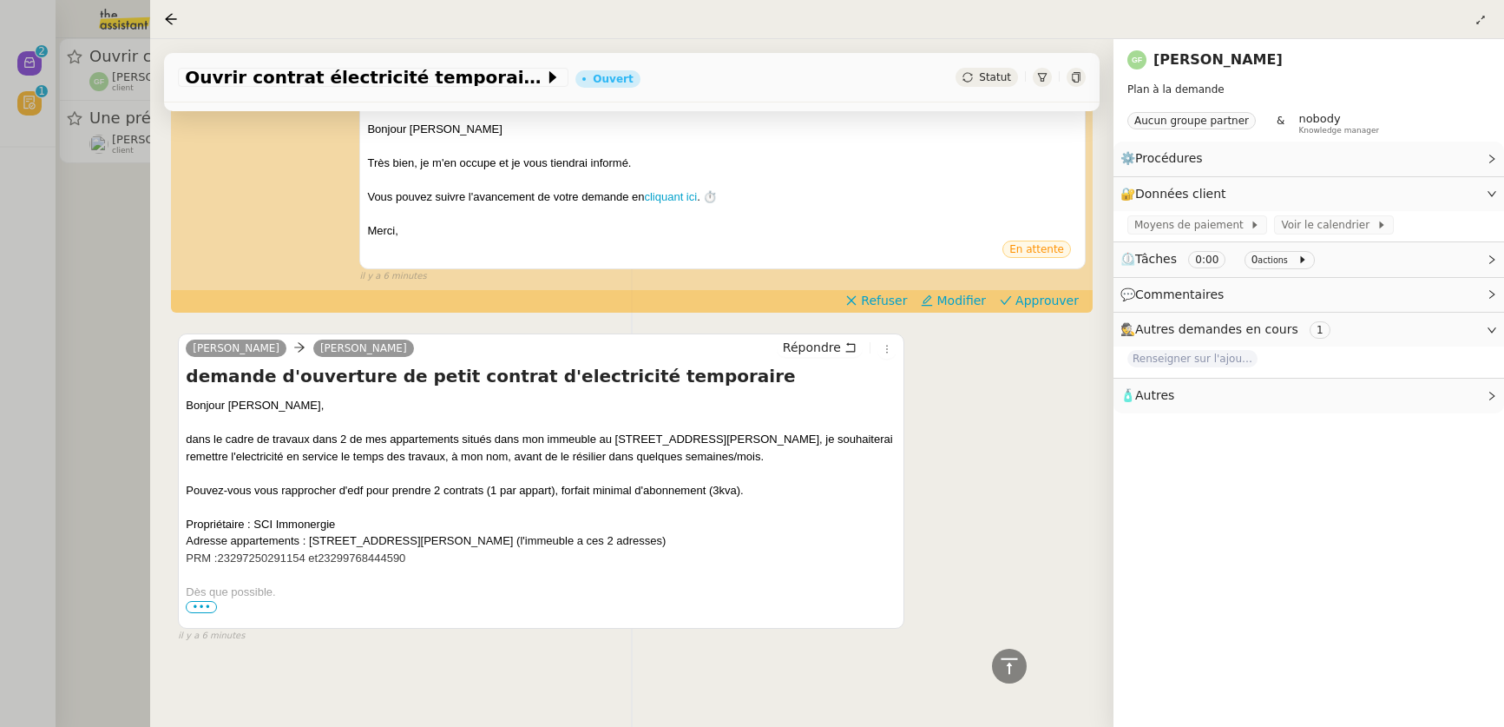
click at [210, 601] on span "•••" at bounding box center [201, 607] width 31 height 12
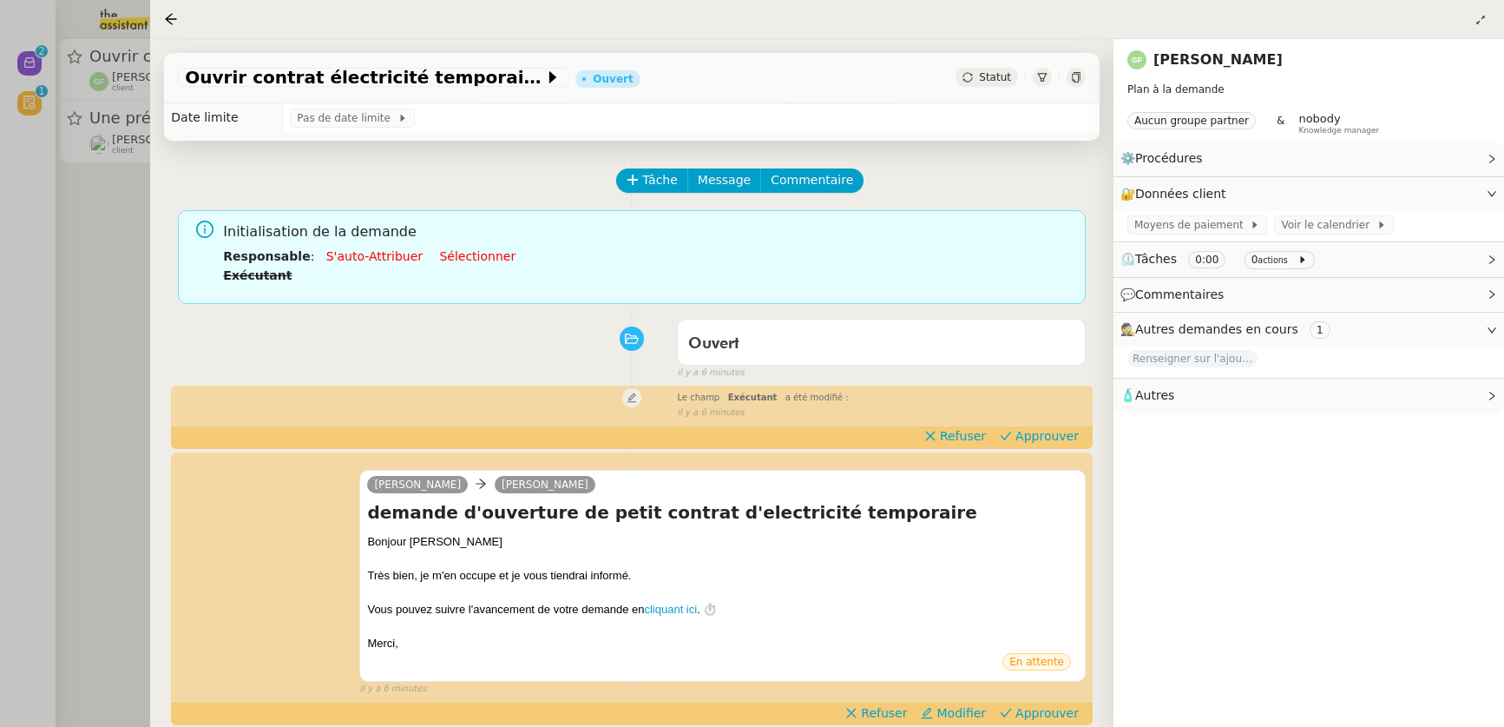
scroll to position [7, 0]
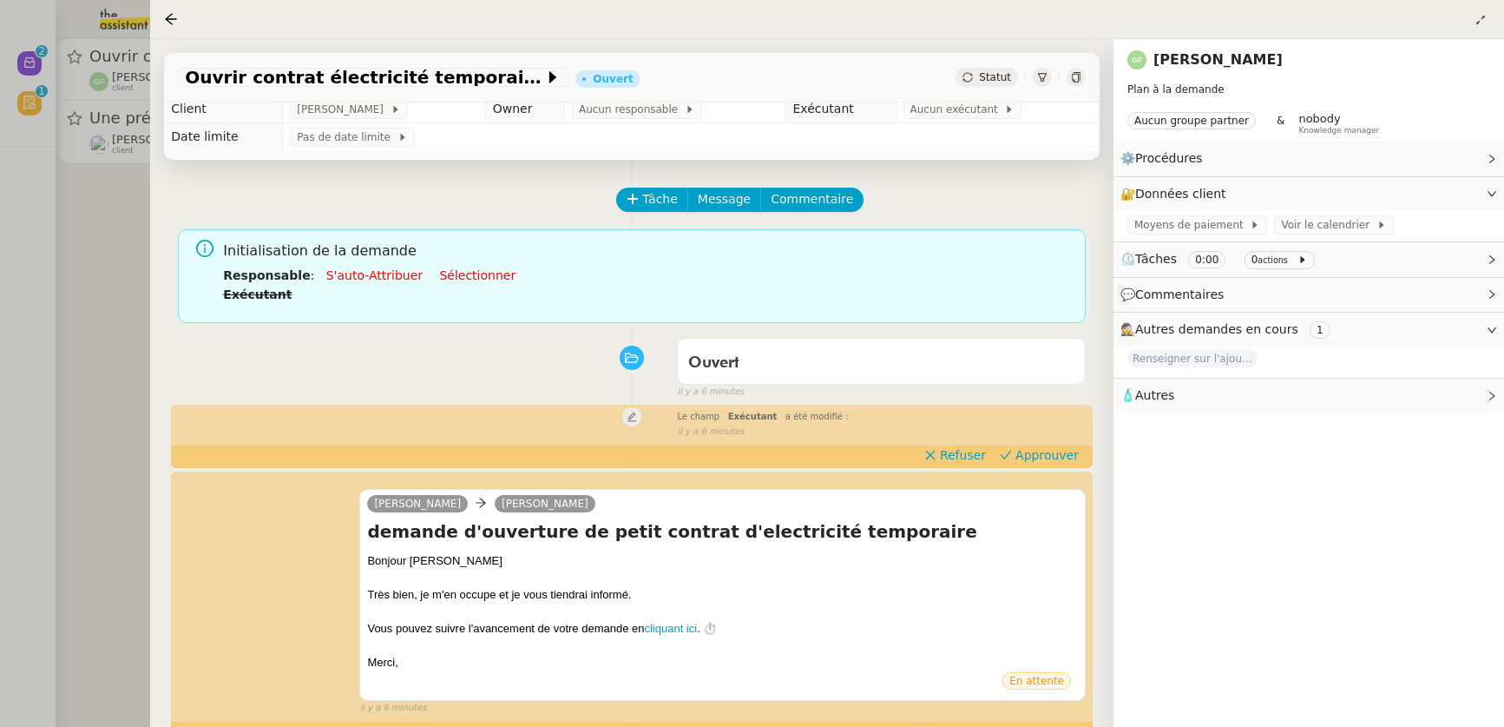
click at [1203, 63] on link "Guillaume FONTES" at bounding box center [1218, 59] width 129 height 16
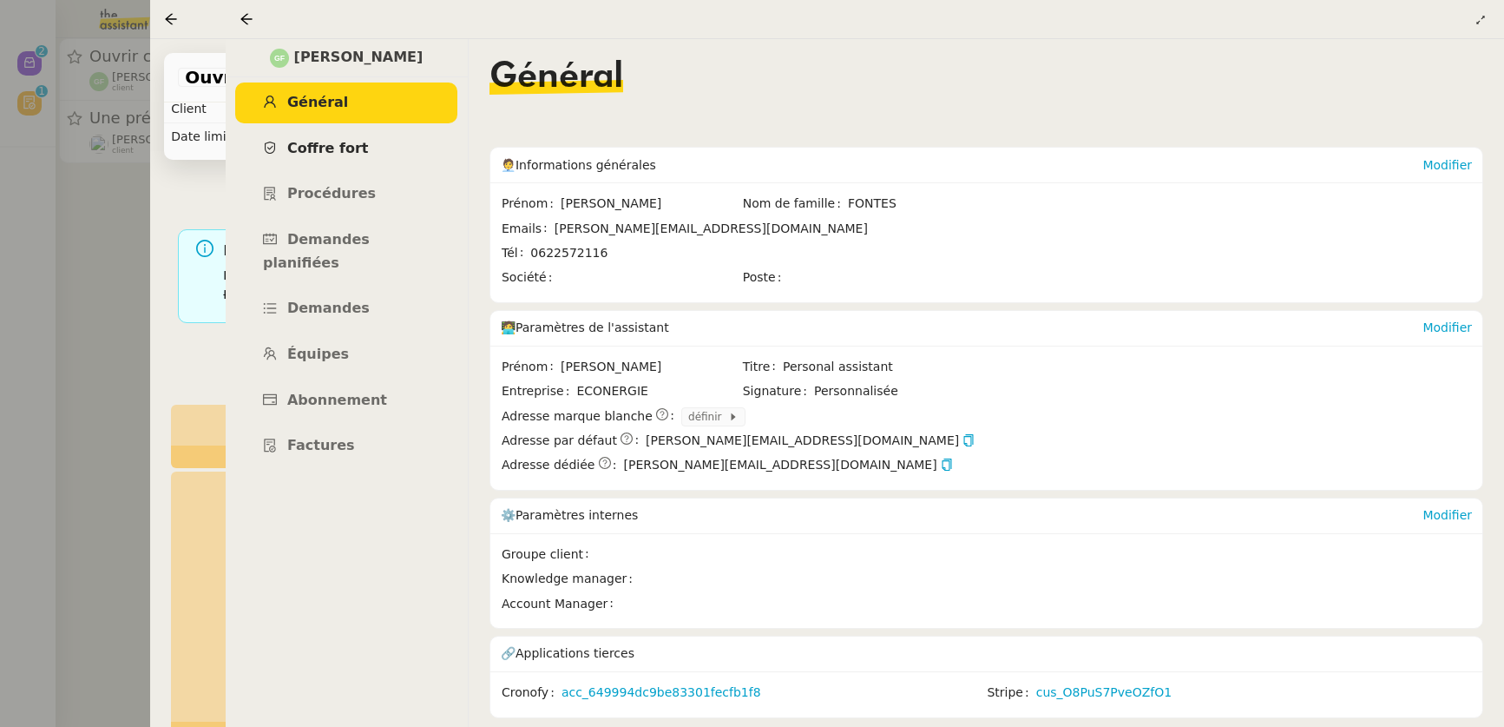
click at [329, 139] on link "Coffre fort" at bounding box center [346, 148] width 222 height 41
